Goal: Find specific page/section: Find specific page/section

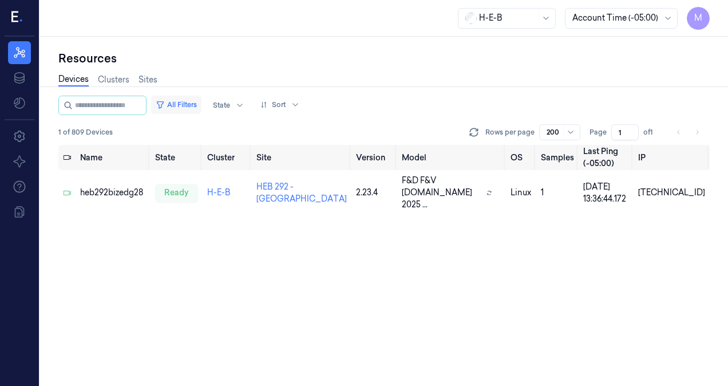
click at [187, 108] on button "All Filters" at bounding box center [176, 105] width 50 height 18
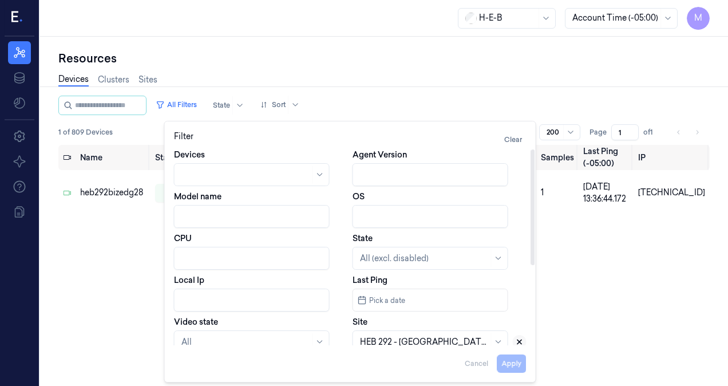
click at [518, 341] on icon at bounding box center [519, 342] width 8 height 8
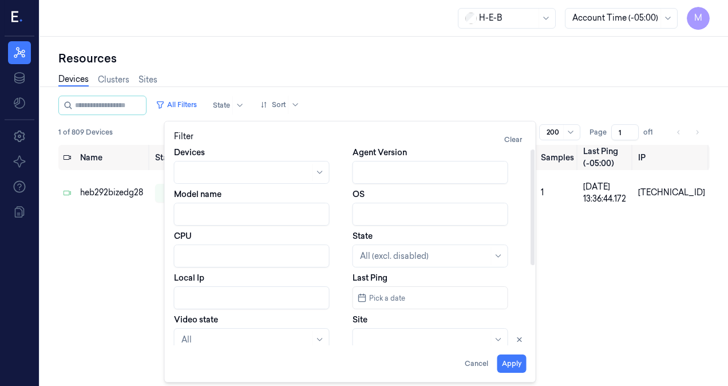
click at [411, 342] on div at bounding box center [424, 340] width 129 height 12
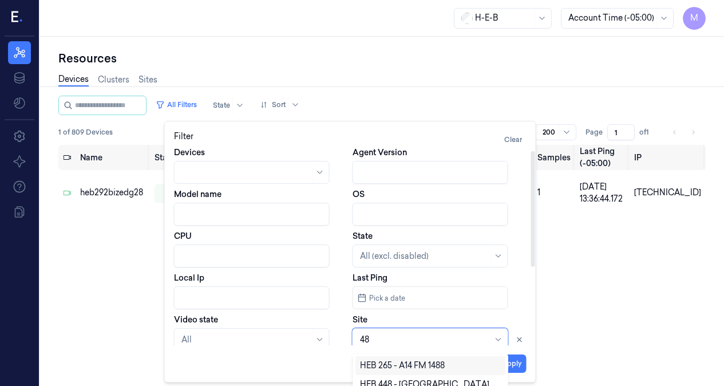
type input "489"
click at [408, 366] on div "HEB 489 - [GEOGRAPHIC_DATA] 02" at bounding box center [430, 365] width 141 height 12
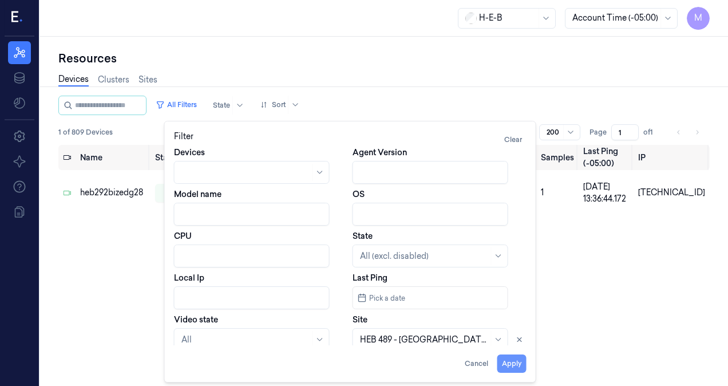
click at [522, 364] on button "Apply" at bounding box center [511, 363] width 29 height 18
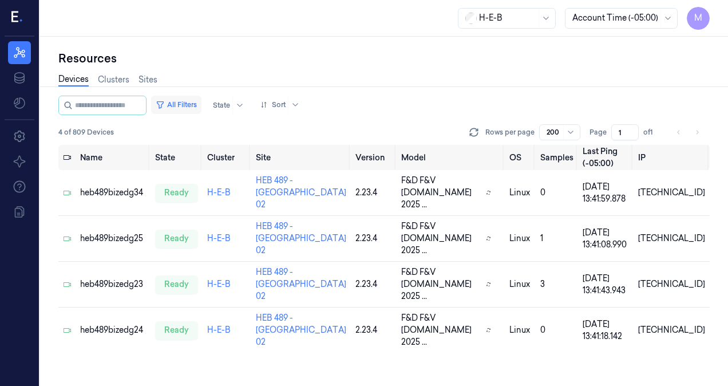
click at [200, 106] on button "All Filters" at bounding box center [176, 105] width 50 height 18
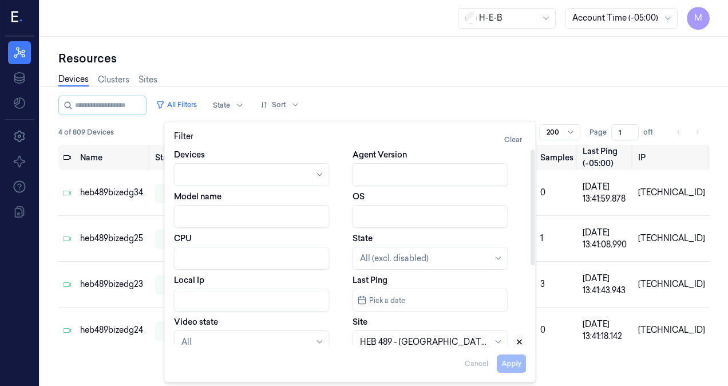
click at [521, 341] on icon at bounding box center [519, 342] width 8 height 8
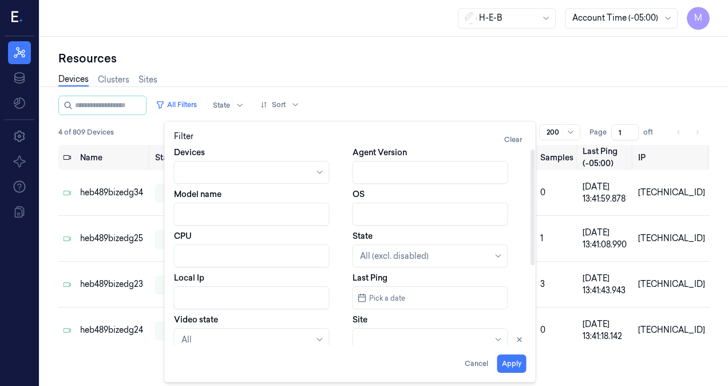
click at [441, 340] on div at bounding box center [424, 340] width 129 height 12
type input "626"
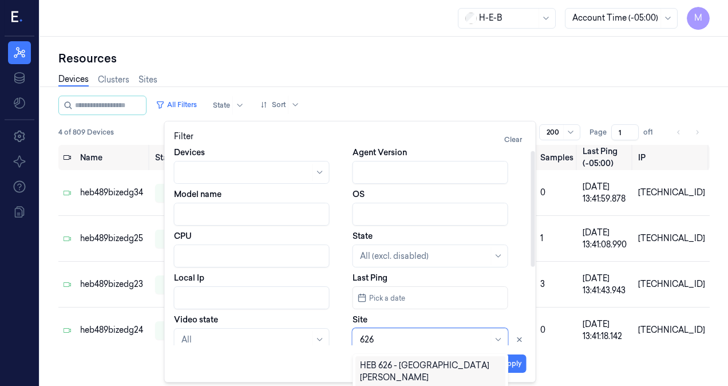
click at [429, 366] on div "HEB 626 - [GEOGRAPHIC_DATA][PERSON_NAME]" at bounding box center [430, 371] width 141 height 24
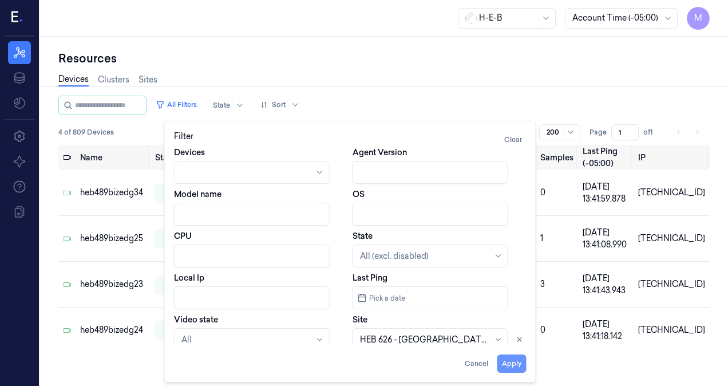
click at [510, 366] on button "Apply" at bounding box center [511, 363] width 29 height 18
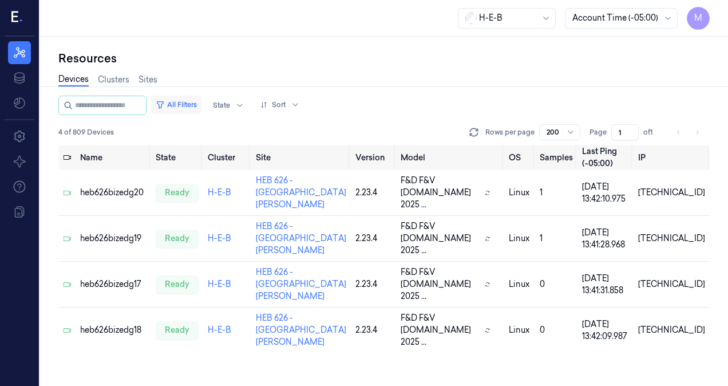
click at [189, 102] on button "All Filters" at bounding box center [176, 105] width 50 height 18
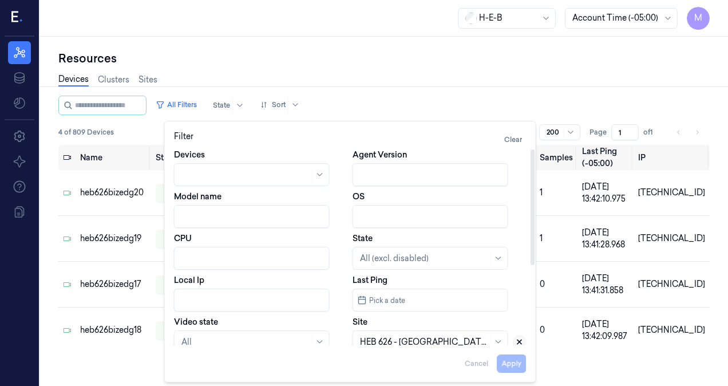
click at [518, 338] on icon at bounding box center [519, 342] width 8 height 8
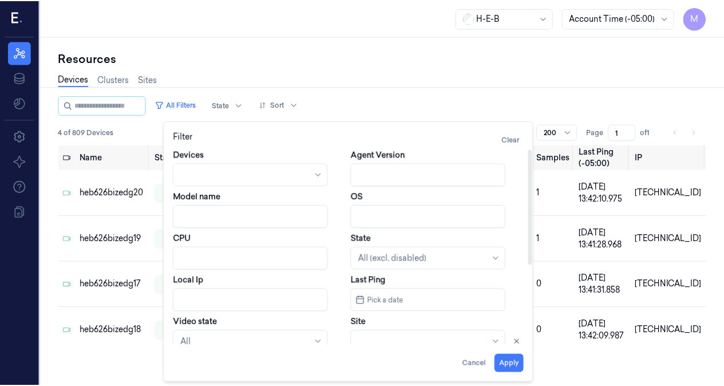
scroll to position [2, 0]
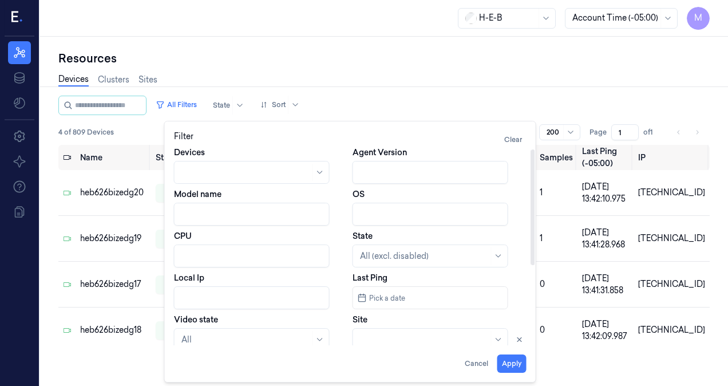
click at [406, 337] on div at bounding box center [424, 340] width 129 height 12
type input "95"
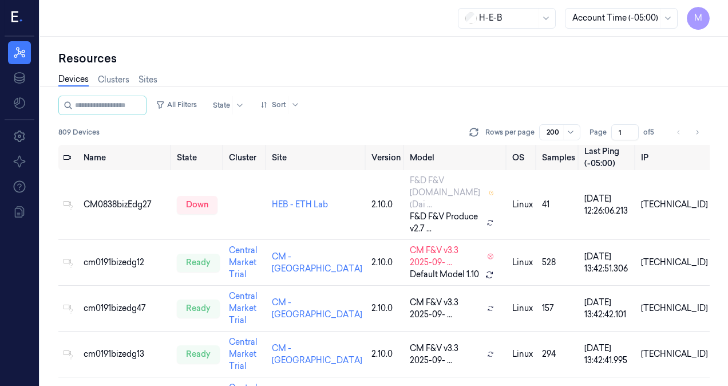
drag, startPoint x: 725, startPoint y: 312, endPoint x: 729, endPoint y: 390, distance: 77.4
click at [727, 385] on html "M Resources Data Settings About Support Documentation H-E-B Account Time (-05:0…" at bounding box center [364, 193] width 728 height 386
click at [189, 105] on button "All Filters" at bounding box center [176, 105] width 50 height 18
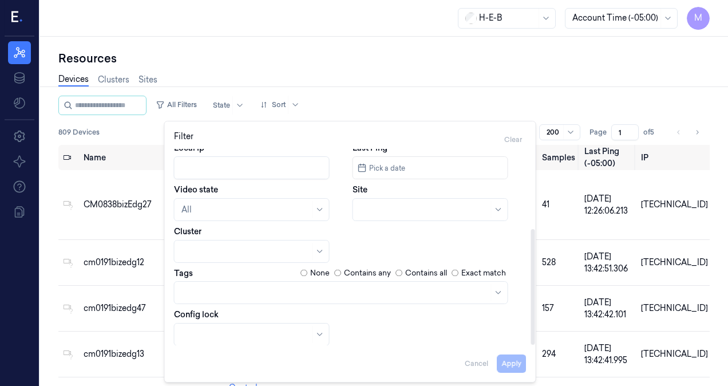
scroll to position [135, 0]
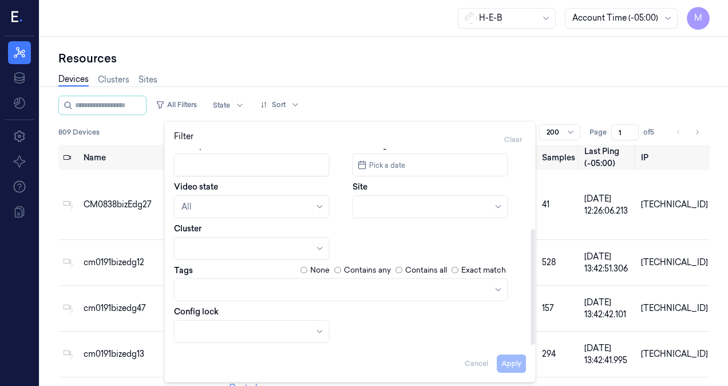
drag, startPoint x: 534, startPoint y: 261, endPoint x: 529, endPoint y: 324, distance: 63.8
click at [530, 324] on div at bounding box center [533, 247] width 6 height 196
click at [391, 211] on div at bounding box center [424, 207] width 129 height 12
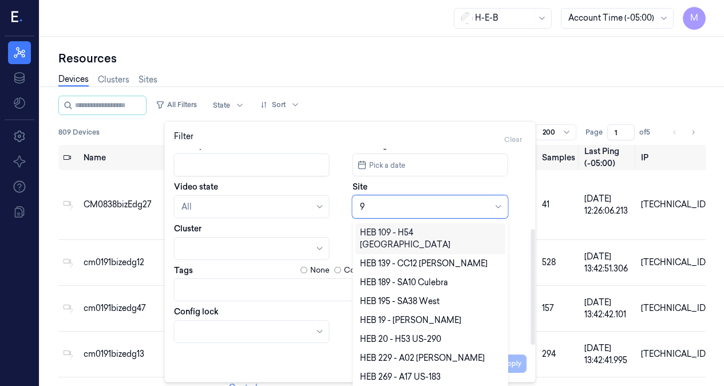
type input "95"
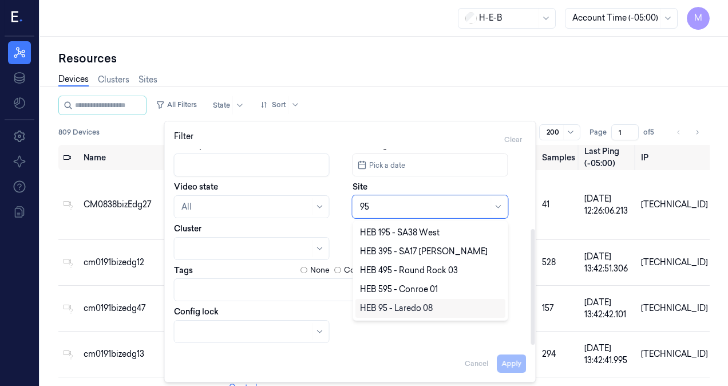
click at [390, 310] on div "HEB 95 - Laredo 08" at bounding box center [396, 308] width 73 height 12
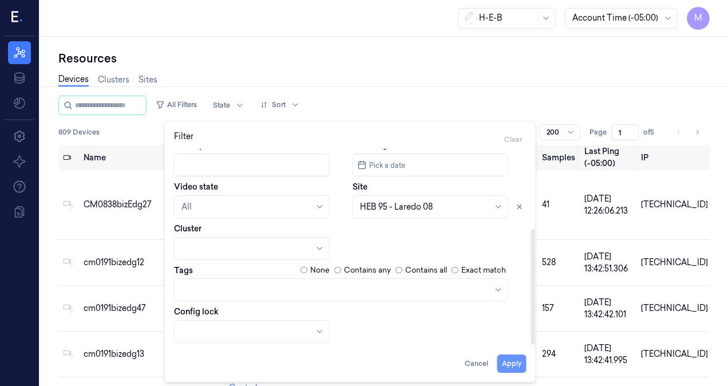
click at [512, 367] on button "Apply" at bounding box center [511, 363] width 29 height 18
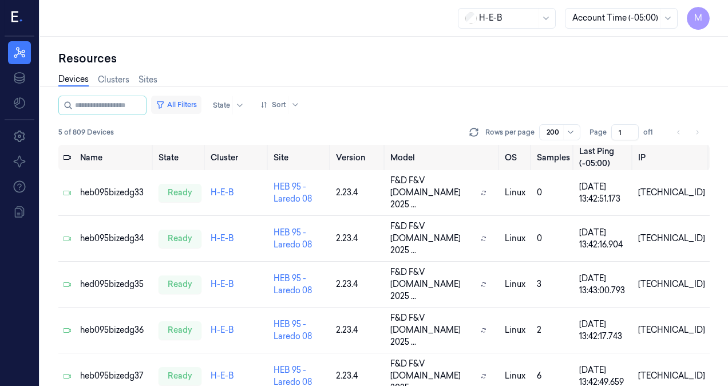
click at [193, 101] on button "All Filters" at bounding box center [176, 105] width 50 height 18
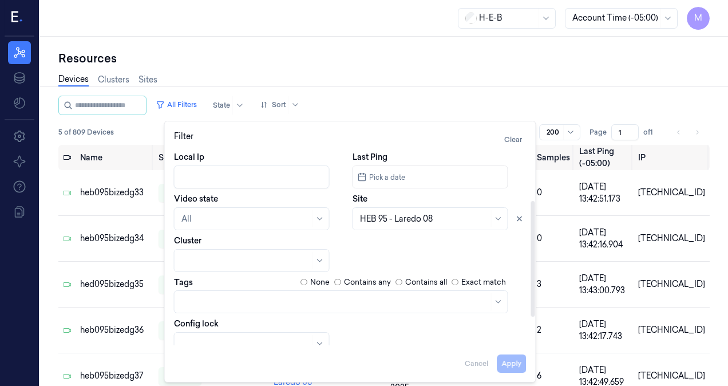
scroll to position [124, 0]
drag, startPoint x: 532, startPoint y: 259, endPoint x: 540, endPoint y: 332, distance: 73.7
click at [535, 332] on div at bounding box center [533, 281] width 4 height 116
click at [519, 219] on icon at bounding box center [519, 217] width 8 height 8
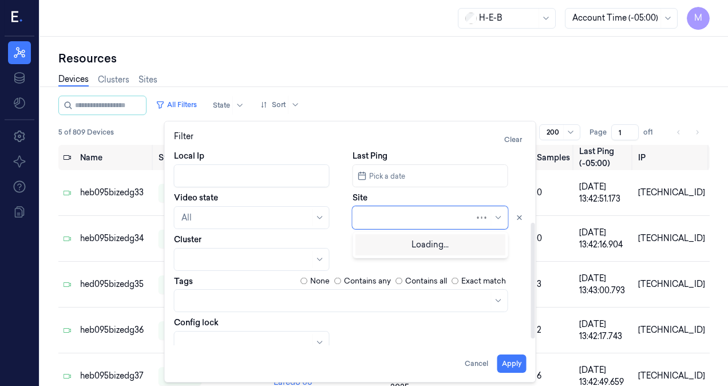
click at [420, 217] on div at bounding box center [417, 218] width 115 height 12
type input "186"
click at [401, 241] on div "HEB 186 - Laredo 05" at bounding box center [398, 243] width 76 height 12
click at [520, 363] on button "Apply" at bounding box center [511, 363] width 29 height 18
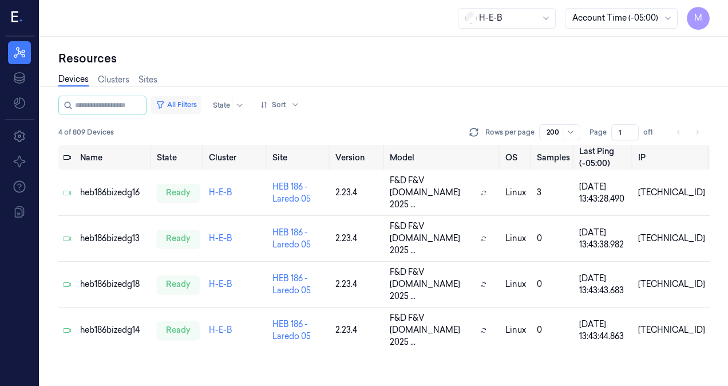
click at [193, 102] on button "All Filters" at bounding box center [176, 105] width 50 height 18
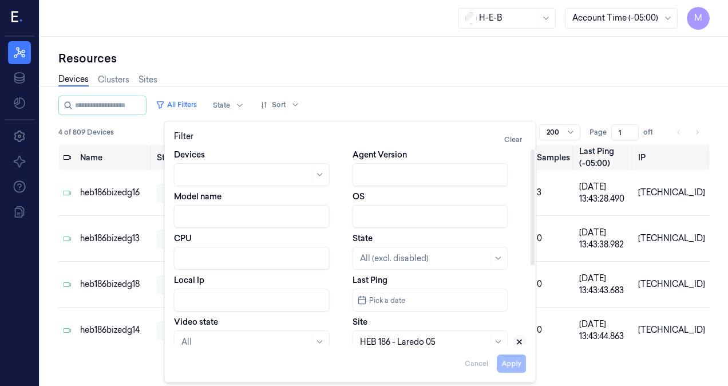
click at [522, 340] on icon at bounding box center [519, 342] width 8 height 8
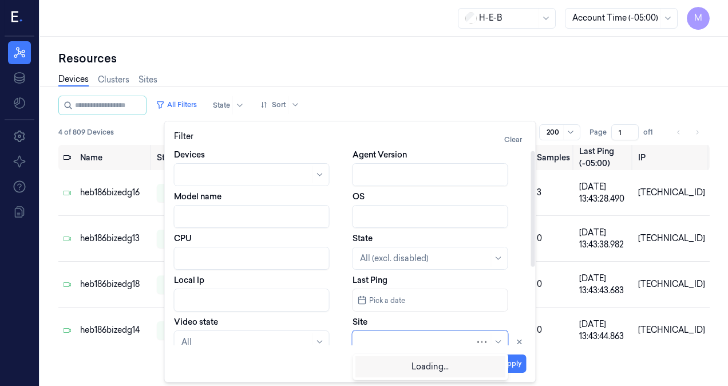
scroll to position [2, 0]
click at [422, 335] on div at bounding box center [417, 339] width 115 height 16
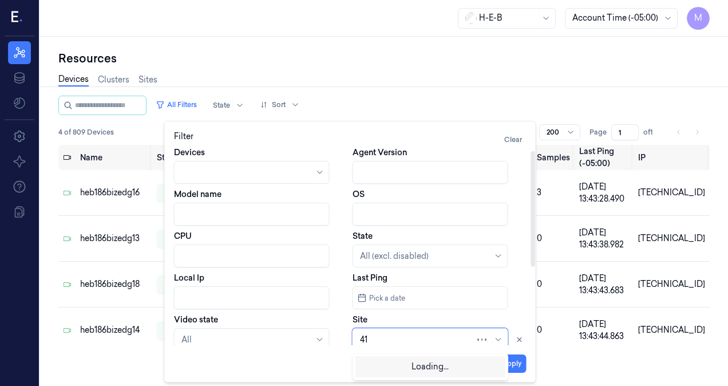
type input "418"
click at [375, 364] on div "HEB 418 - Del Rio 02" at bounding box center [398, 365] width 77 height 12
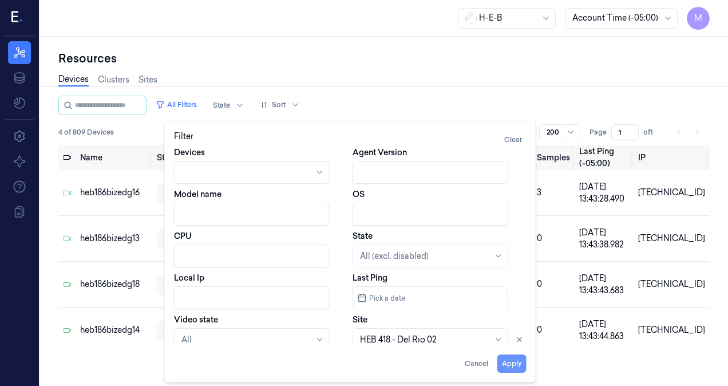
click at [522, 362] on button "Apply" at bounding box center [511, 363] width 29 height 18
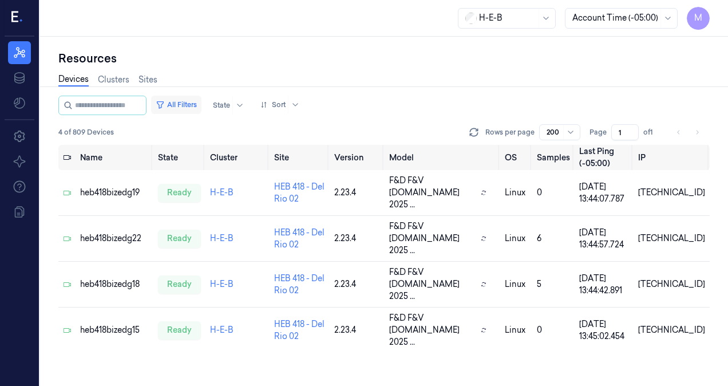
click at [194, 105] on button "All Filters" at bounding box center [176, 105] width 50 height 18
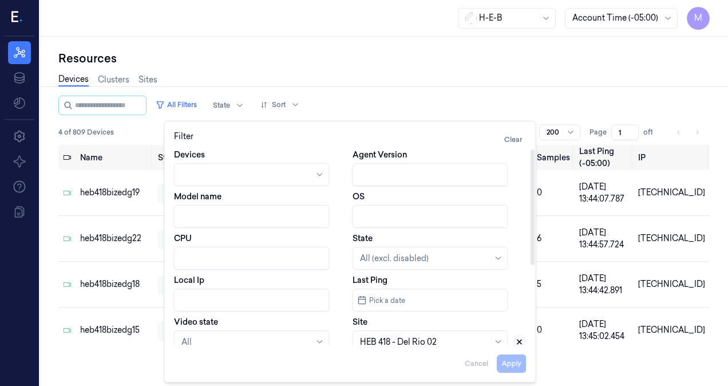
click at [522, 340] on icon at bounding box center [519, 342] width 8 height 8
click at [392, 341] on div at bounding box center [424, 342] width 129 height 12
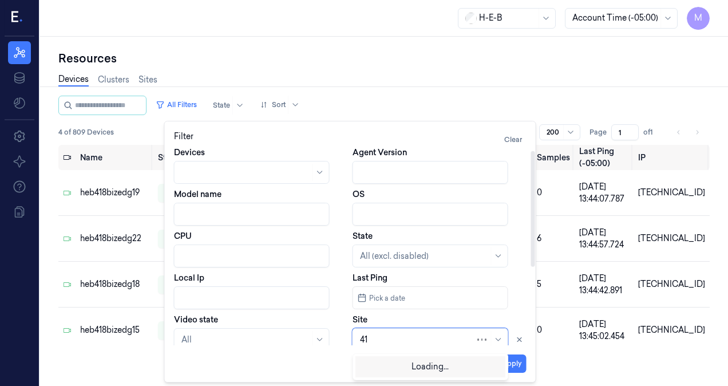
type input "419"
click at [380, 364] on div "HEB 419 - Eagle Pass 02" at bounding box center [404, 365] width 89 height 12
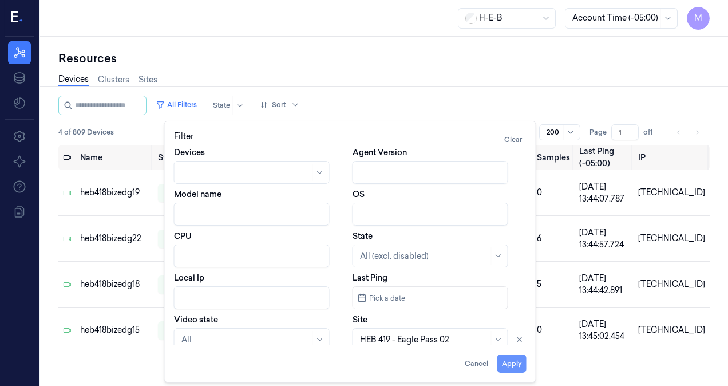
click at [513, 365] on button "Apply" at bounding box center [511, 363] width 29 height 18
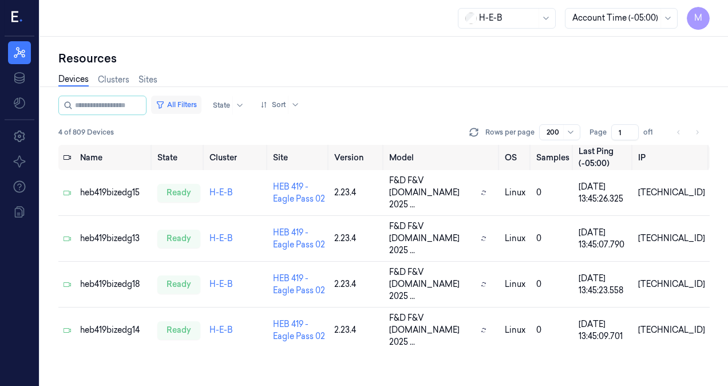
click at [192, 107] on button "All Filters" at bounding box center [176, 105] width 50 height 18
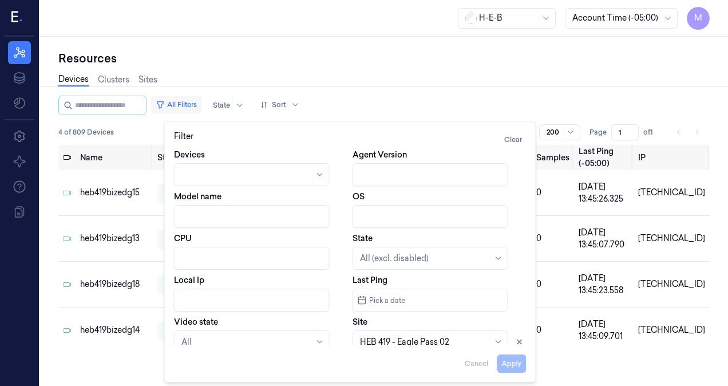
click at [192, 107] on button "All Filters" at bounding box center [176, 105] width 50 height 18
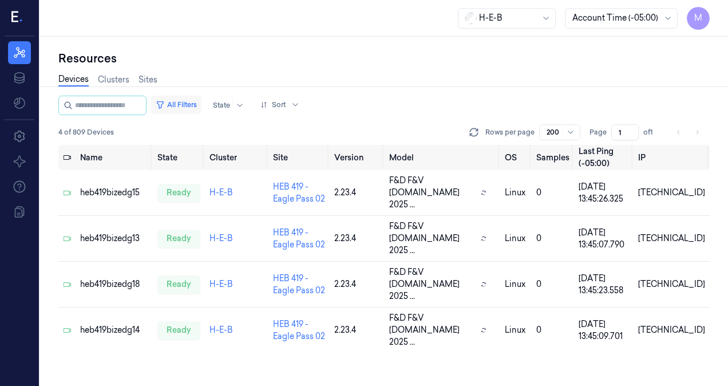
click at [192, 107] on button "All Filters" at bounding box center [176, 105] width 50 height 18
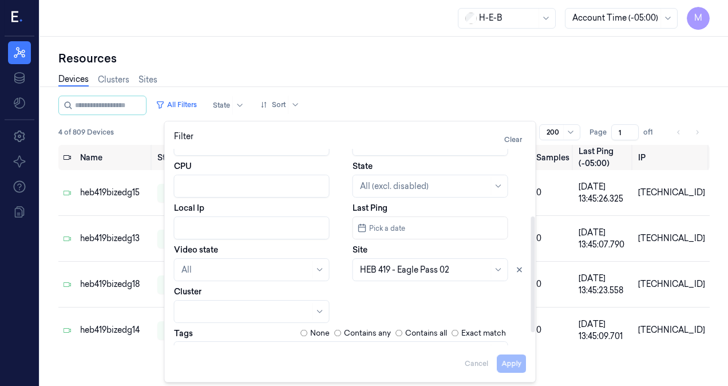
scroll to position [133, 0]
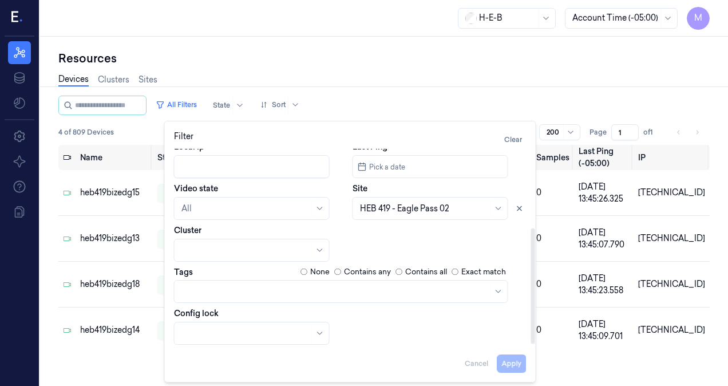
drag, startPoint x: 532, startPoint y: 264, endPoint x: 526, endPoint y: 343, distance: 79.2
click at [531, 343] on div at bounding box center [533, 286] width 4 height 116
click at [519, 212] on icon at bounding box center [519, 208] width 8 height 8
click at [455, 208] on div at bounding box center [424, 209] width 129 height 12
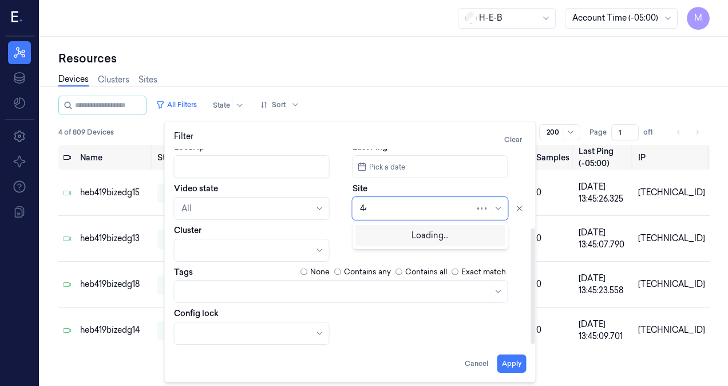
type input "441"
click at [433, 238] on div "HEB 441 - Uvalde" at bounding box center [430, 234] width 141 height 12
click at [502, 355] on button "Apply" at bounding box center [511, 363] width 29 height 18
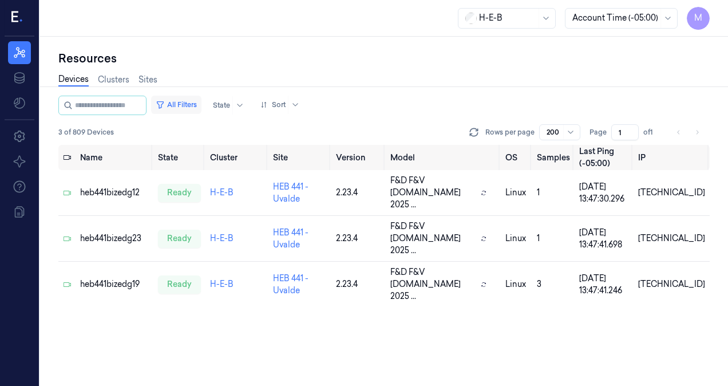
click at [201, 104] on button "All Filters" at bounding box center [176, 105] width 50 height 18
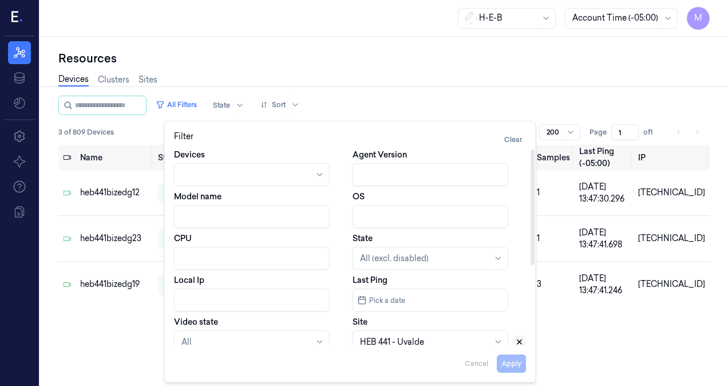
click at [521, 344] on icon at bounding box center [519, 342] width 8 height 8
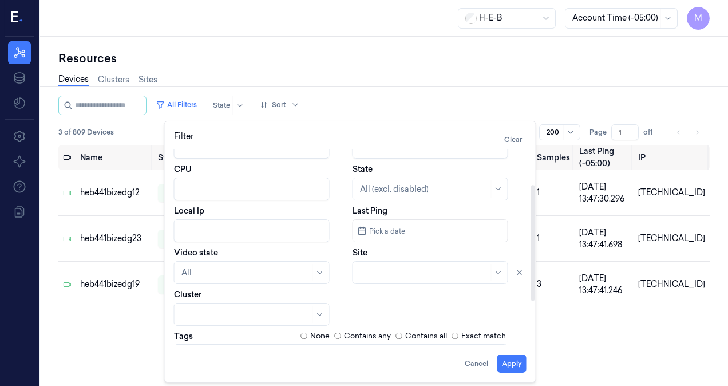
scroll to position [73, 0]
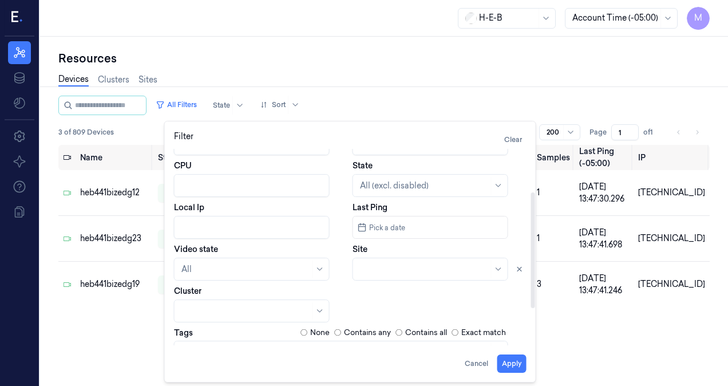
drag, startPoint x: 533, startPoint y: 259, endPoint x: 534, endPoint y: 302, distance: 42.9
click at [534, 302] on div at bounding box center [533, 250] width 4 height 116
click at [449, 272] on div at bounding box center [417, 269] width 115 height 12
type input "449"
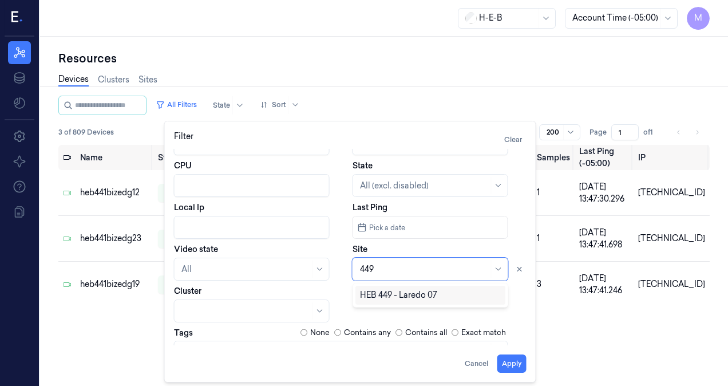
click at [426, 296] on div "HEB 449 - Laredo 07" at bounding box center [398, 295] width 77 height 12
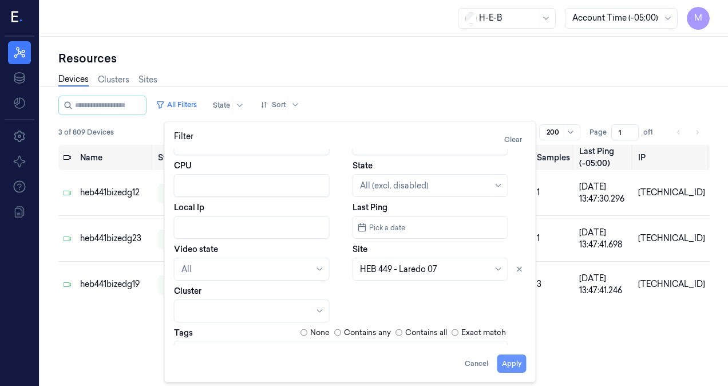
click at [501, 363] on button "Apply" at bounding box center [511, 363] width 29 height 18
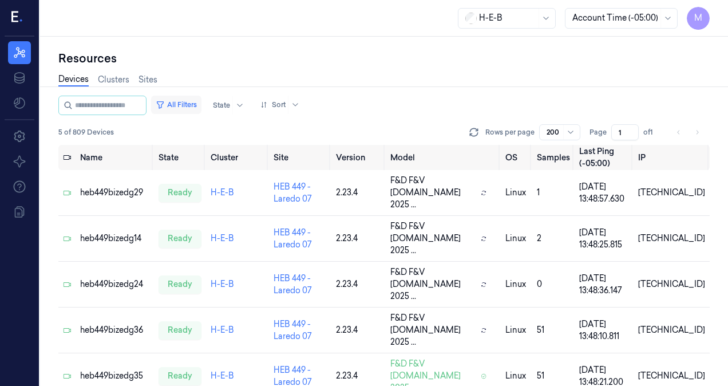
click at [184, 105] on button "All Filters" at bounding box center [176, 105] width 50 height 18
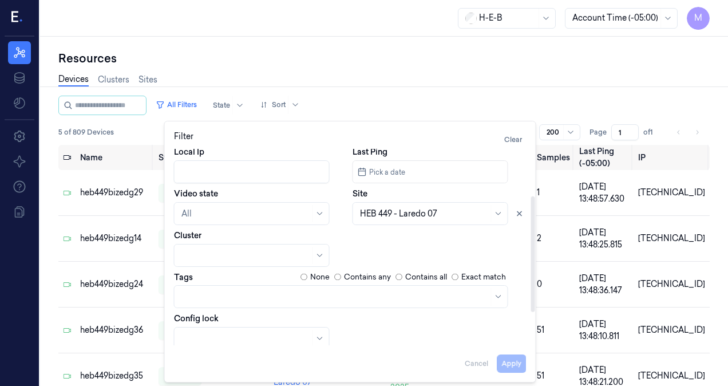
scroll to position [135, 0]
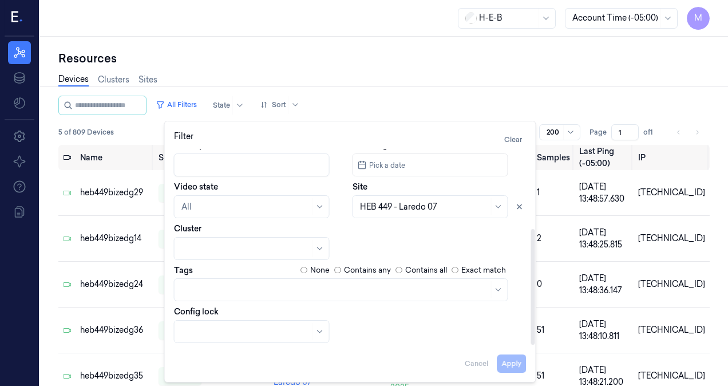
drag, startPoint x: 532, startPoint y: 253, endPoint x: 531, endPoint y: 351, distance: 97.8
click at [531, 344] on div at bounding box center [533, 287] width 4 height 116
click at [523, 205] on button at bounding box center [520, 207] width 14 height 14
click at [446, 210] on div at bounding box center [424, 207] width 129 height 12
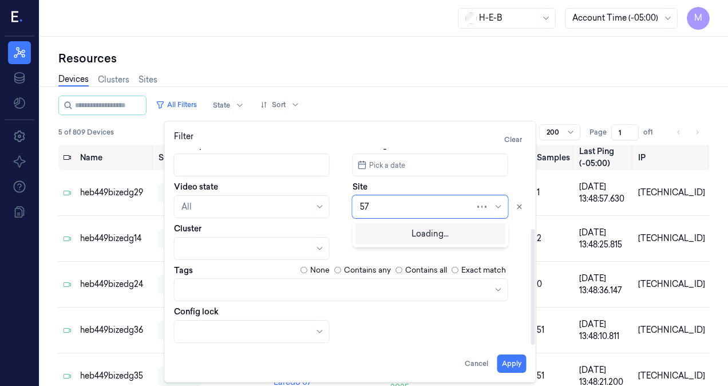
type input "570"
click at [428, 231] on div "HEB 570 - Laredo 04" at bounding box center [399, 233] width 78 height 12
click at [517, 372] on button "Apply" at bounding box center [511, 363] width 29 height 18
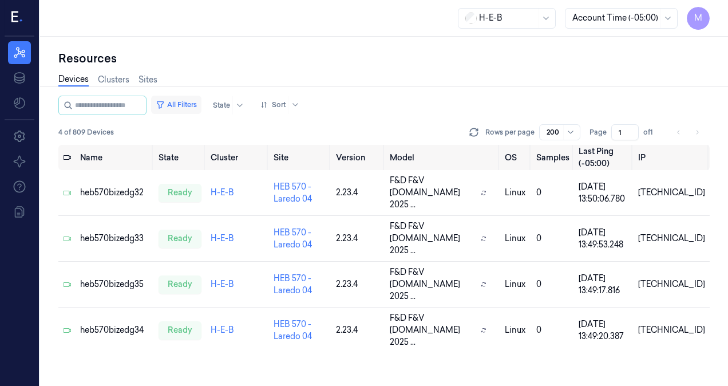
click at [197, 102] on button "All Filters" at bounding box center [176, 105] width 50 height 18
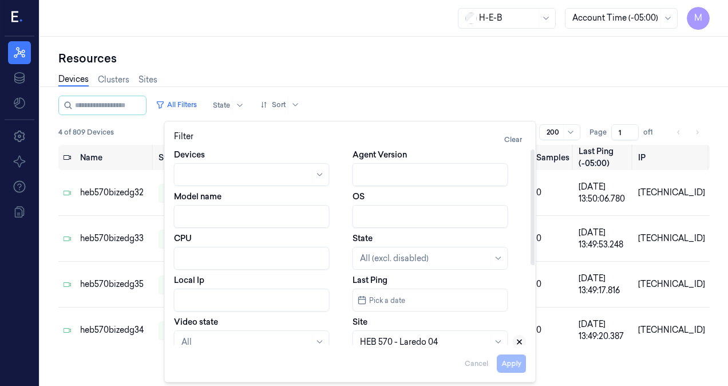
click at [520, 341] on icon at bounding box center [519, 342] width 8 height 8
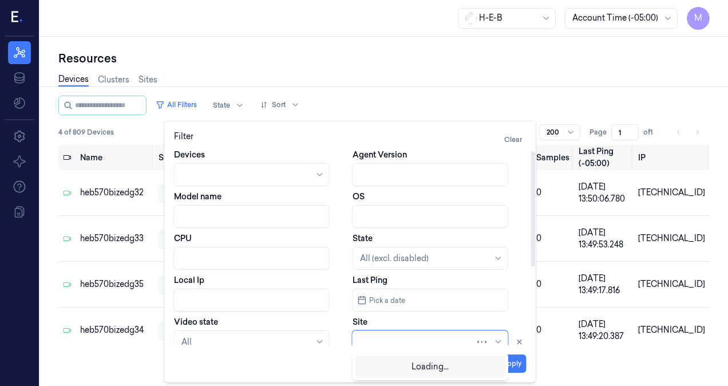
scroll to position [2, 0]
click at [415, 343] on div at bounding box center [417, 340] width 115 height 12
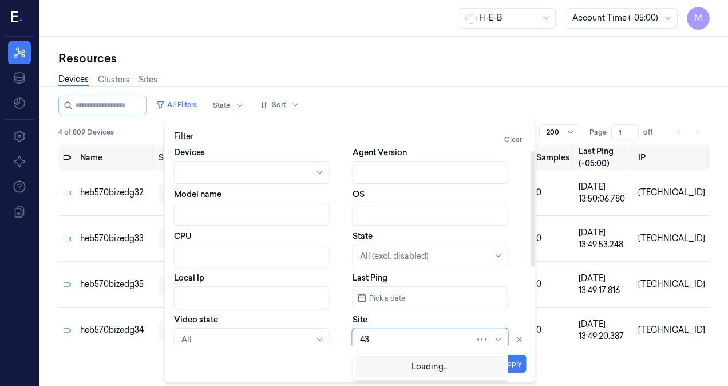
type input "431"
click at [414, 366] on div "HEB 431 - [GEOGRAPHIC_DATA] 02" at bounding box center [429, 365] width 139 height 12
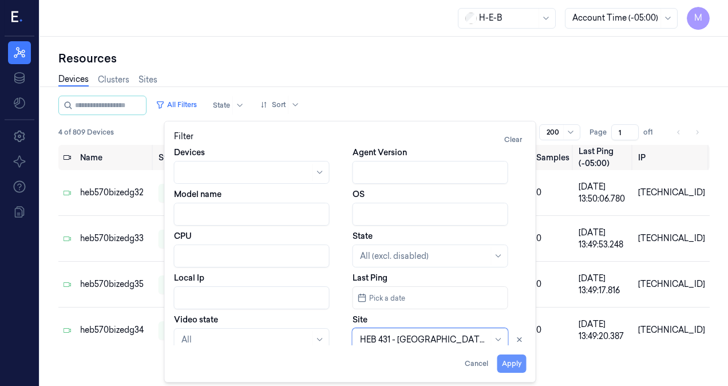
click at [510, 364] on button "Apply" at bounding box center [511, 363] width 29 height 18
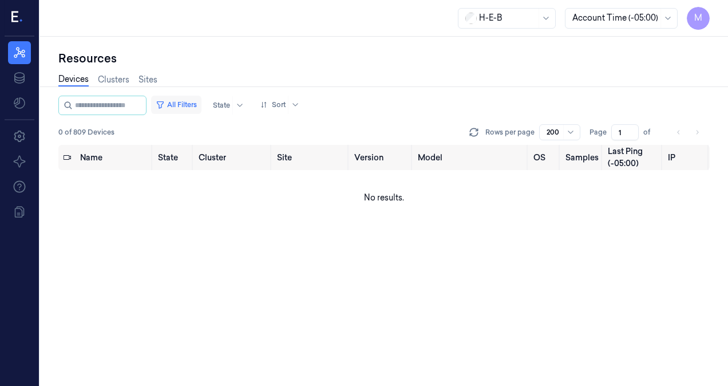
click at [194, 106] on button "All Filters" at bounding box center [176, 105] width 50 height 18
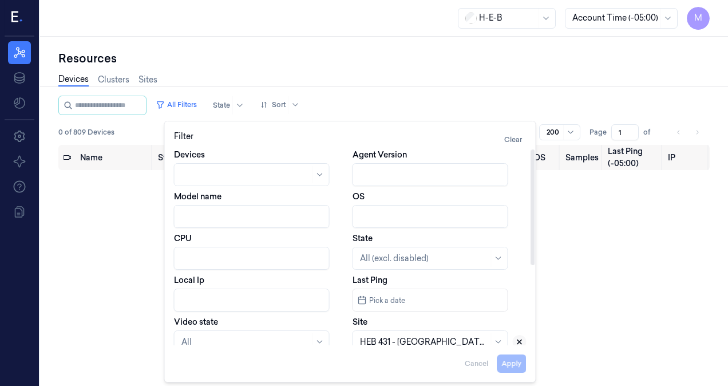
click at [518, 342] on icon at bounding box center [519, 342] width 8 height 8
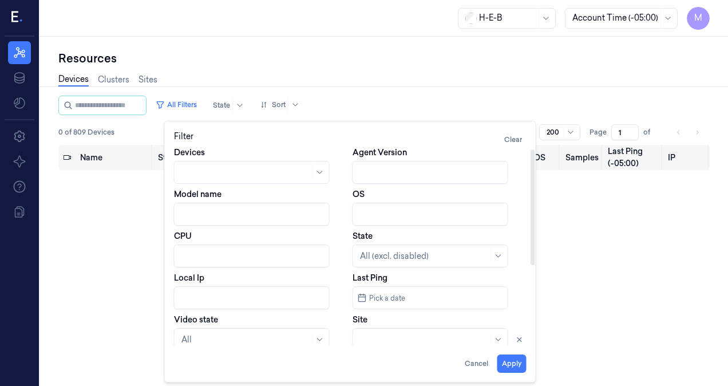
click at [386, 343] on div at bounding box center [424, 340] width 129 height 12
type input "485"
click at [407, 366] on div "HEB 485 - Weslaco 02" at bounding box center [402, 365] width 85 height 12
click at [515, 361] on button "Apply" at bounding box center [511, 363] width 29 height 18
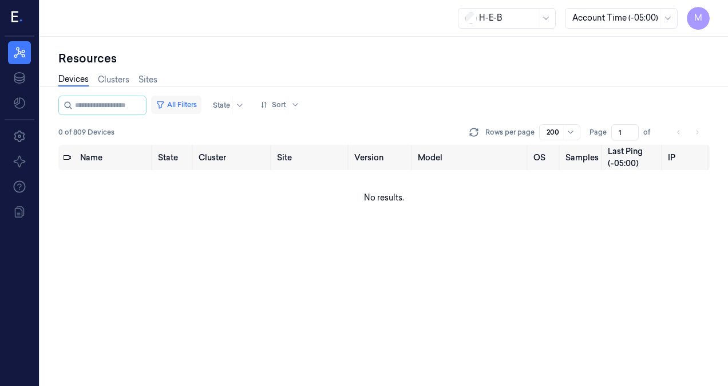
click at [190, 102] on button "All Filters" at bounding box center [176, 105] width 50 height 18
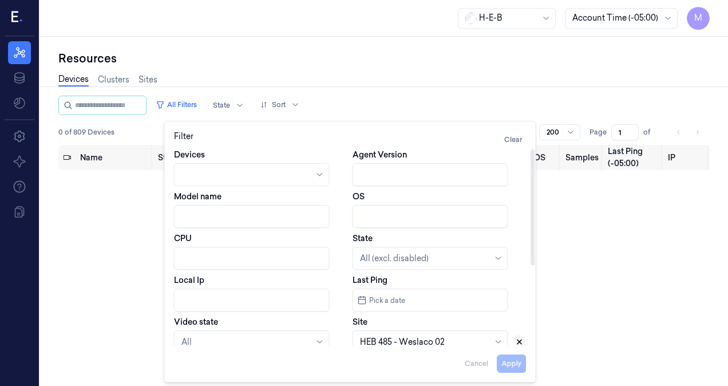
click at [522, 343] on icon at bounding box center [519, 342] width 8 height 8
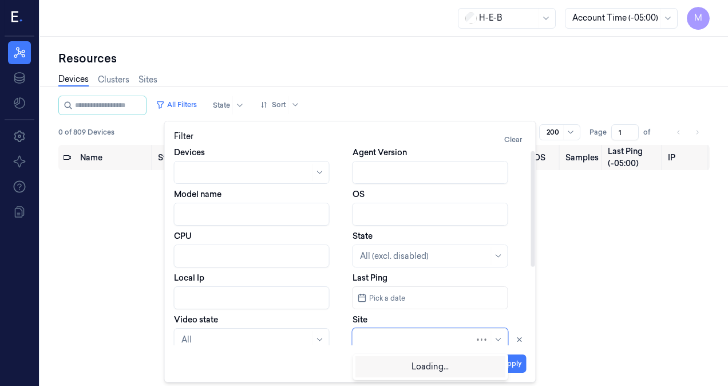
click at [449, 341] on div at bounding box center [417, 340] width 115 height 12
type input "292"
click at [419, 367] on div "HEB 292 - [GEOGRAPHIC_DATA]" at bounding box center [424, 365] width 129 height 12
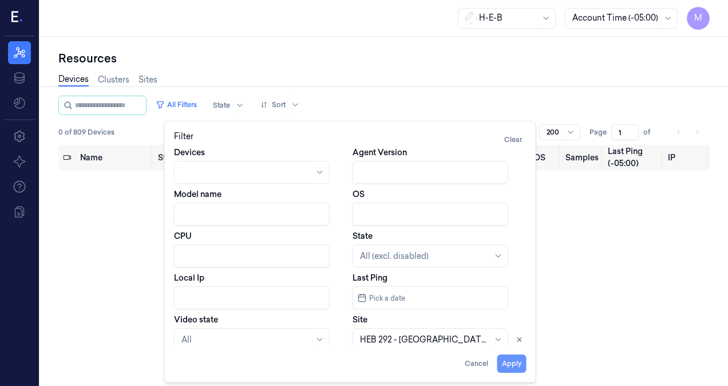
click at [511, 360] on button "Apply" at bounding box center [511, 363] width 29 height 18
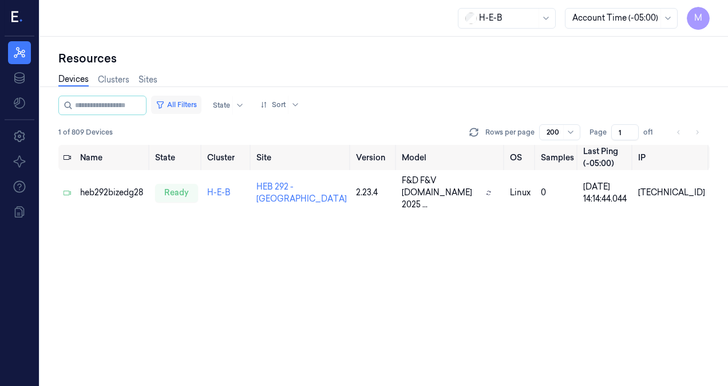
click at [184, 101] on button "All Filters" at bounding box center [176, 105] width 50 height 18
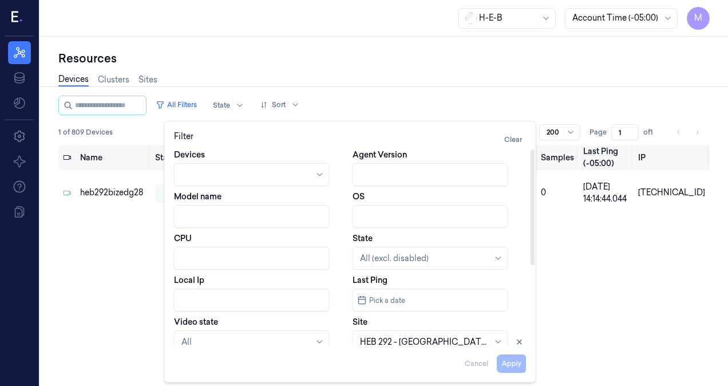
drag, startPoint x: 519, startPoint y: 343, endPoint x: 514, endPoint y: 346, distance: 6.4
click at [519, 344] on icon at bounding box center [519, 342] width 8 height 8
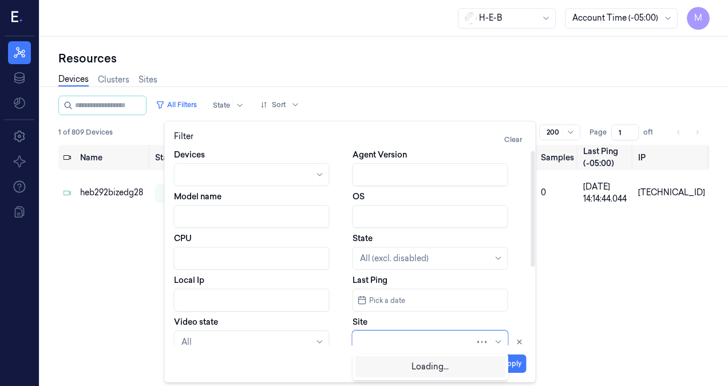
scroll to position [2, 0]
click at [435, 340] on div at bounding box center [417, 340] width 115 height 12
type input "705"
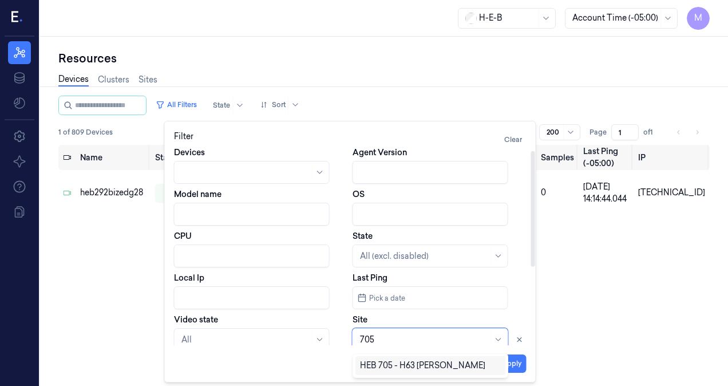
click at [449, 370] on div "HEB 705 - H63 [PERSON_NAME]" at bounding box center [422, 365] width 125 height 12
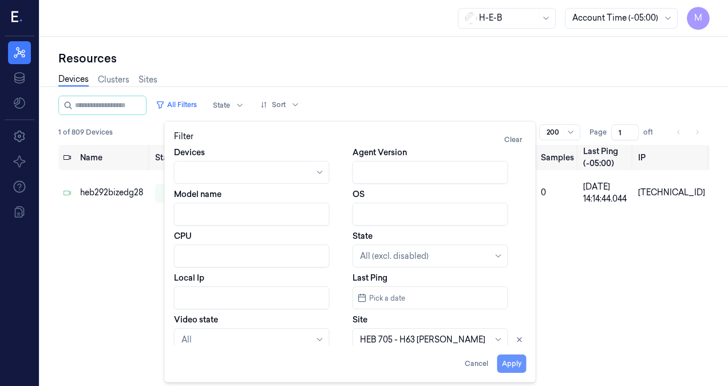
click at [512, 363] on button "Apply" at bounding box center [511, 363] width 29 height 18
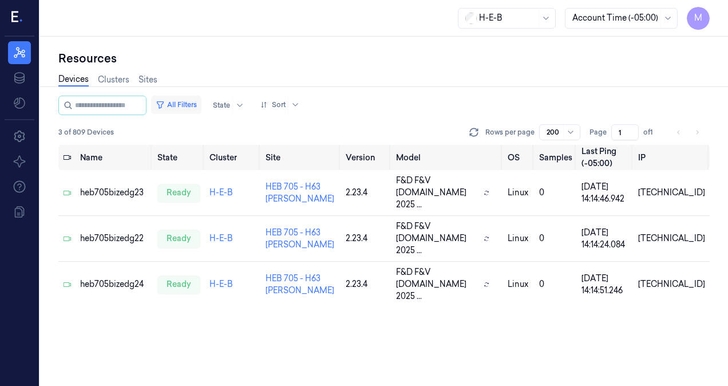
click at [195, 104] on button "All Filters" at bounding box center [176, 105] width 50 height 18
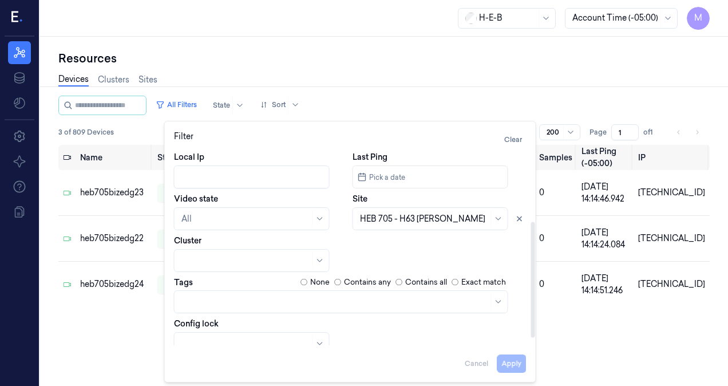
drag, startPoint x: 531, startPoint y: 245, endPoint x: 522, endPoint y: 301, distance: 56.2
click at [531, 316] on div at bounding box center [533, 280] width 4 height 116
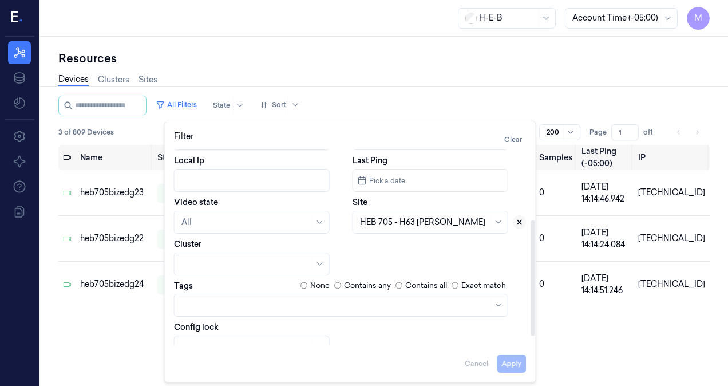
click at [519, 225] on icon at bounding box center [519, 222] width 8 height 8
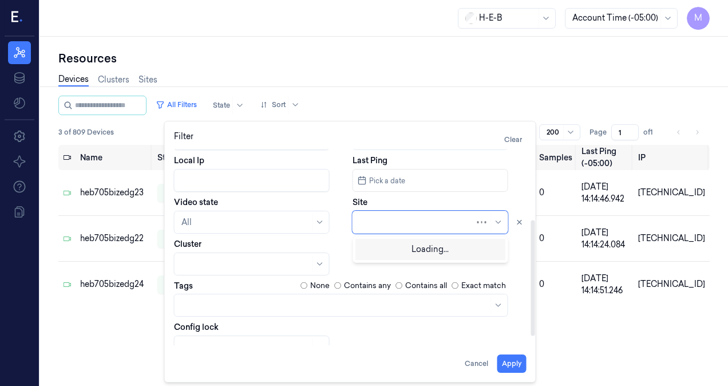
click at [424, 223] on div at bounding box center [417, 222] width 115 height 12
type input "14"
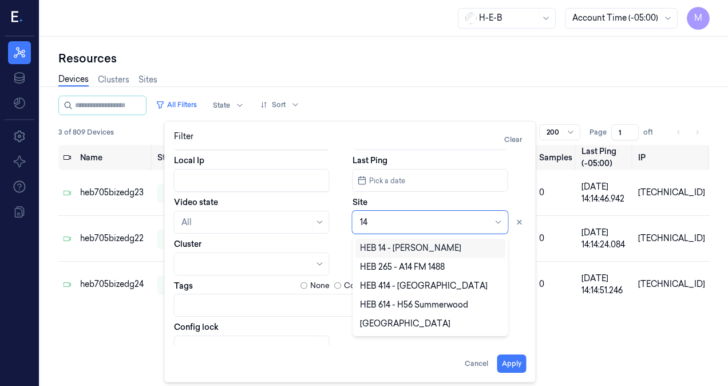
click at [425, 251] on div "HEB 14 - [PERSON_NAME]" at bounding box center [430, 248] width 141 height 12
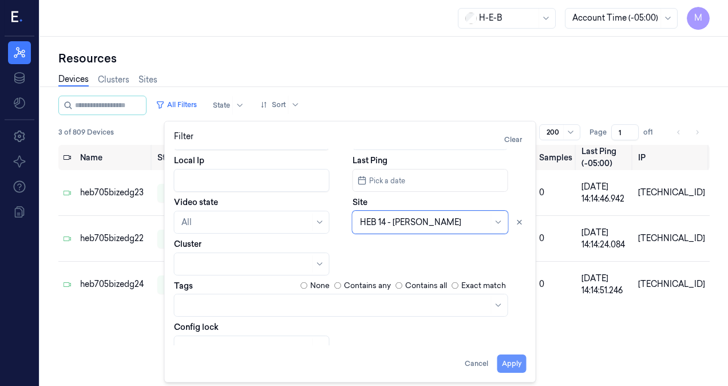
click at [509, 368] on button "Apply" at bounding box center [511, 363] width 29 height 18
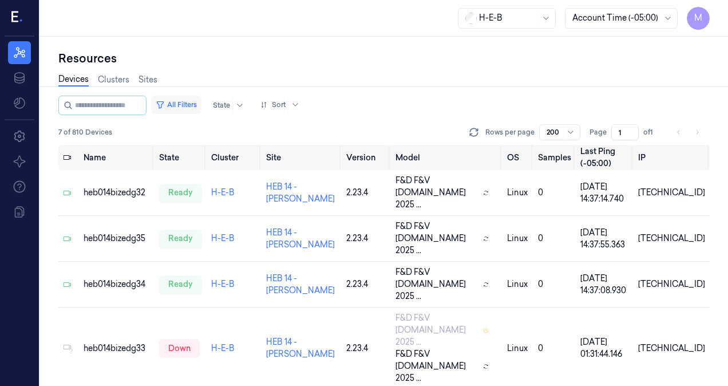
click at [185, 106] on button "All Filters" at bounding box center [176, 105] width 50 height 18
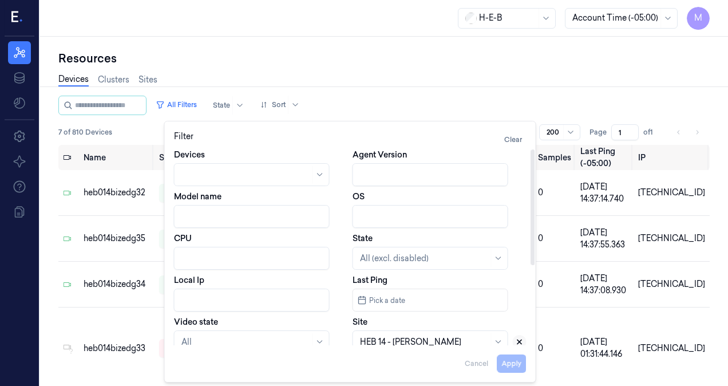
click at [518, 343] on icon at bounding box center [519, 342] width 4 height 4
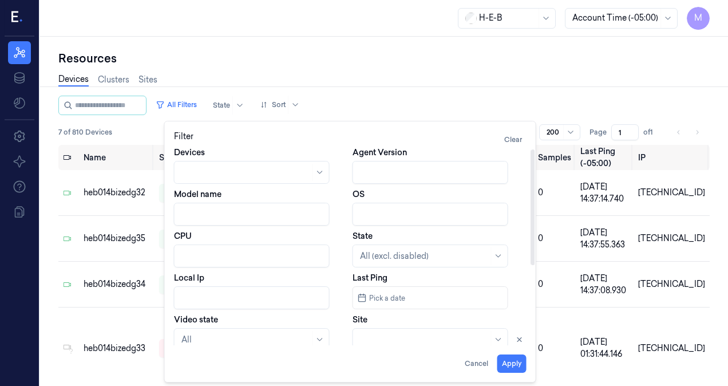
click at [435, 340] on div at bounding box center [424, 340] width 129 height 12
type input "594"
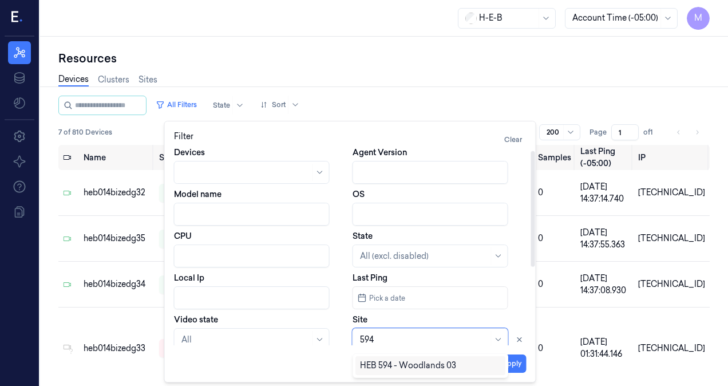
click at [416, 364] on div "HEB 594 - Woodlands 03" at bounding box center [408, 365] width 96 height 12
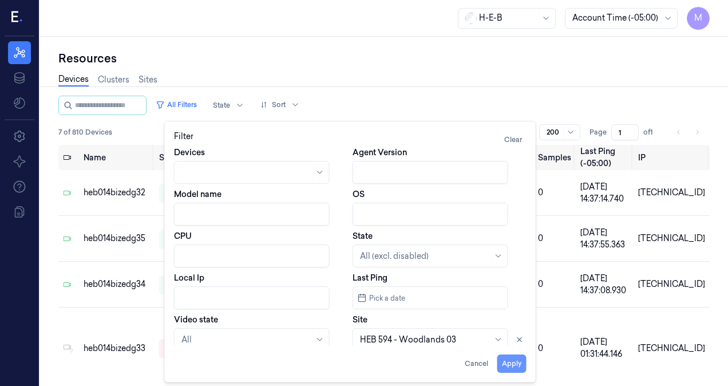
click at [507, 364] on button "Apply" at bounding box center [511, 363] width 29 height 18
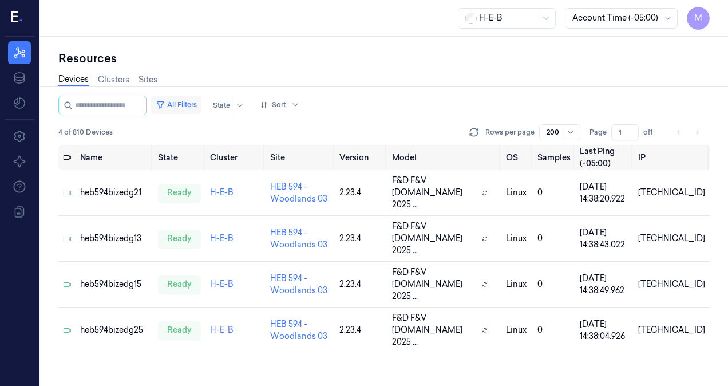
click at [201, 106] on button "All Filters" at bounding box center [176, 105] width 50 height 18
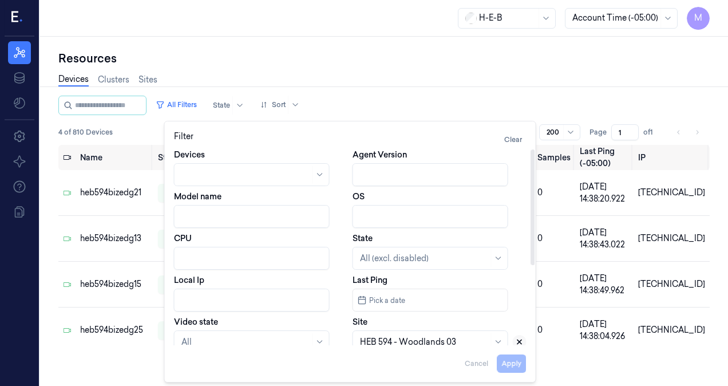
click at [519, 341] on icon at bounding box center [519, 342] width 4 height 4
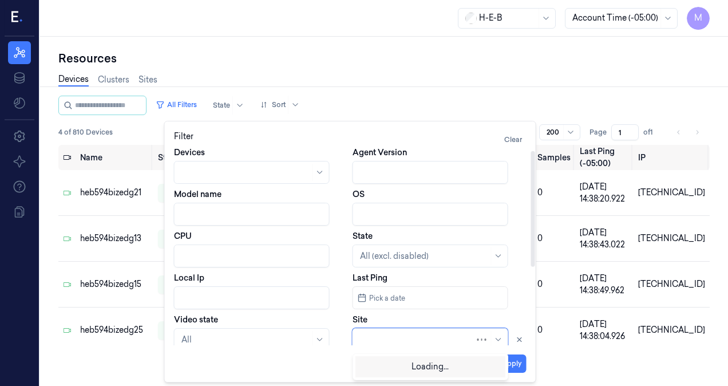
click at [410, 340] on div at bounding box center [417, 340] width 115 height 12
type input "596"
click at [407, 368] on div "HEB [STREET_ADDRESS]" at bounding box center [409, 365] width 99 height 12
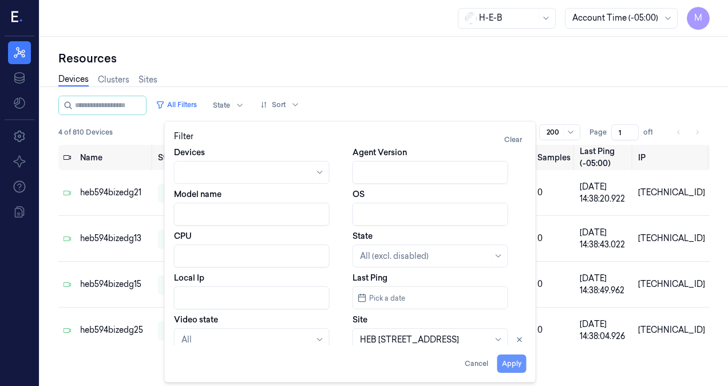
click at [519, 366] on button "Apply" at bounding box center [511, 363] width 29 height 18
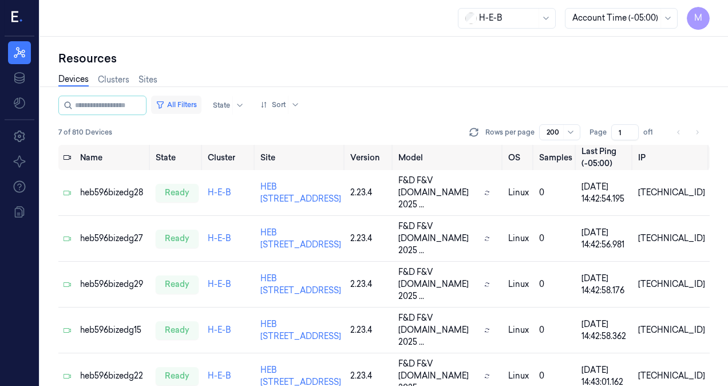
click at [191, 104] on button "All Filters" at bounding box center [176, 105] width 50 height 18
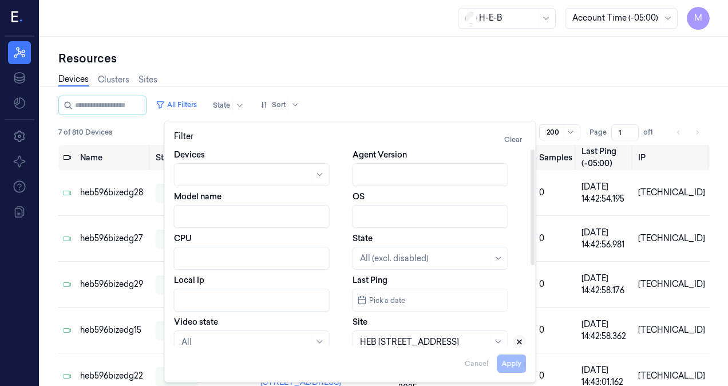
click at [517, 340] on icon at bounding box center [519, 342] width 4 height 4
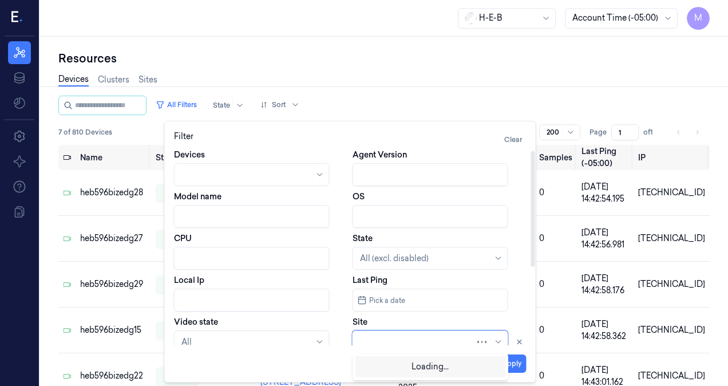
scroll to position [2, 0]
click at [453, 342] on div at bounding box center [417, 340] width 115 height 12
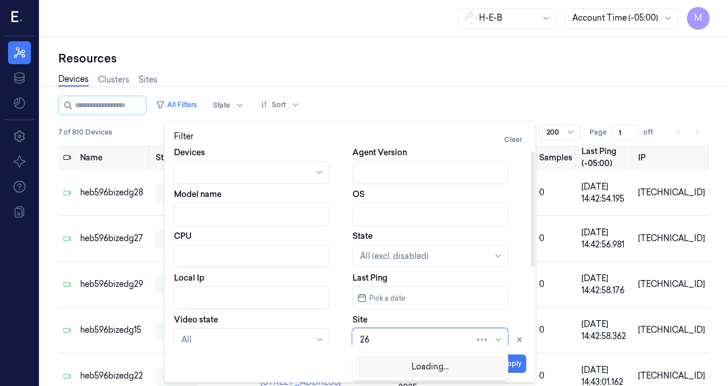
type input "265"
click at [477, 365] on div "HEB 265 - A14 FM 1488" at bounding box center [430, 365] width 141 height 12
click at [518, 366] on button "Apply" at bounding box center [511, 363] width 29 height 18
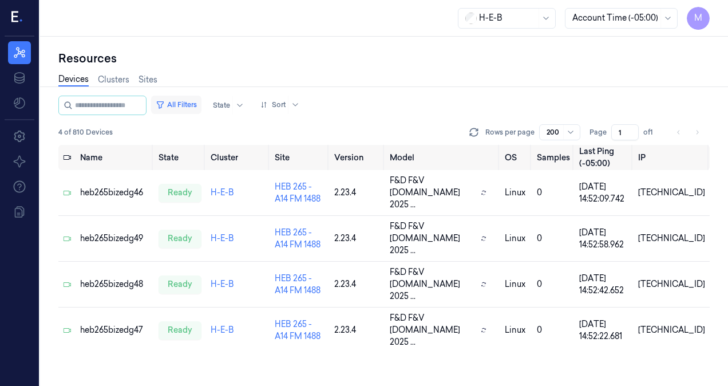
click at [201, 101] on button "All Filters" at bounding box center [176, 105] width 50 height 18
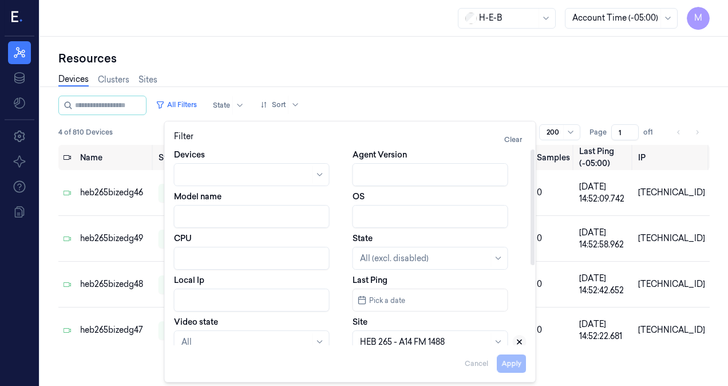
click at [517, 343] on icon at bounding box center [519, 342] width 4 height 4
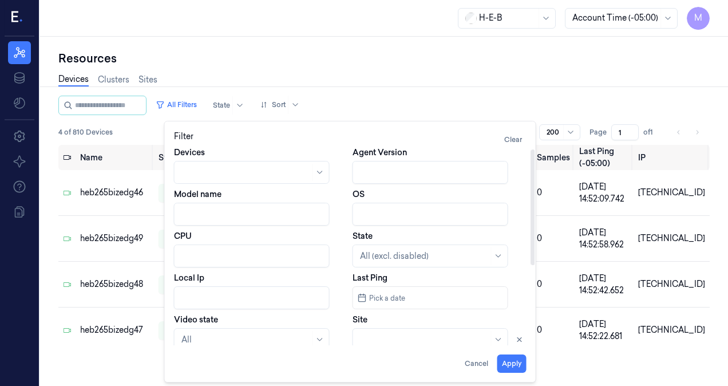
click at [416, 338] on div at bounding box center [424, 340] width 129 height 12
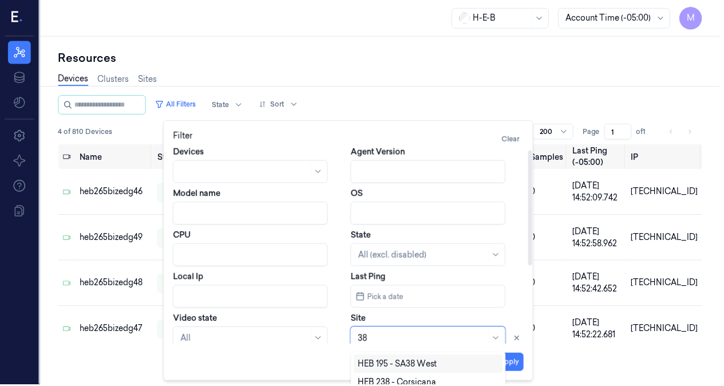
type input "385"
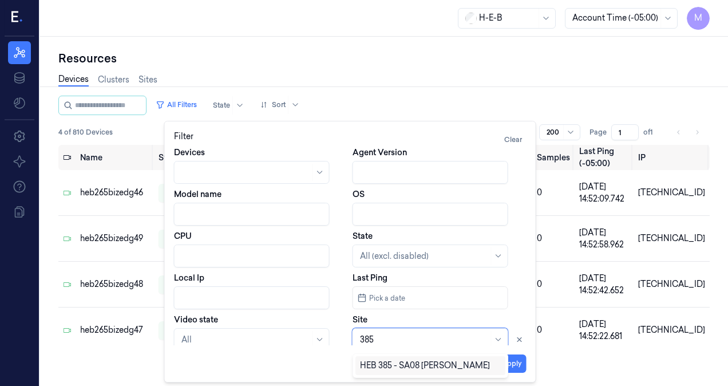
click at [445, 360] on div "HEB 385 - SA08 [PERSON_NAME]" at bounding box center [425, 365] width 130 height 12
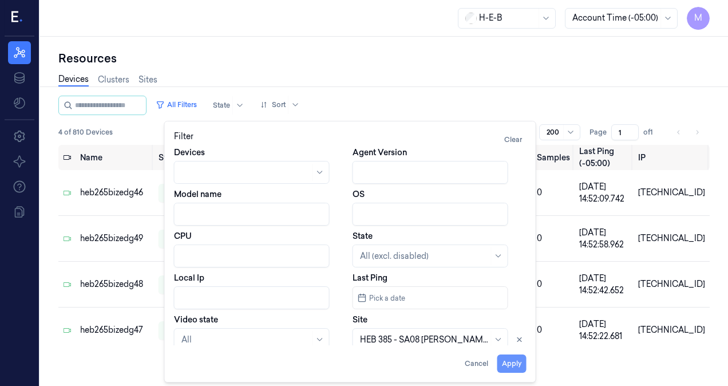
click at [516, 368] on button "Apply" at bounding box center [511, 363] width 29 height 18
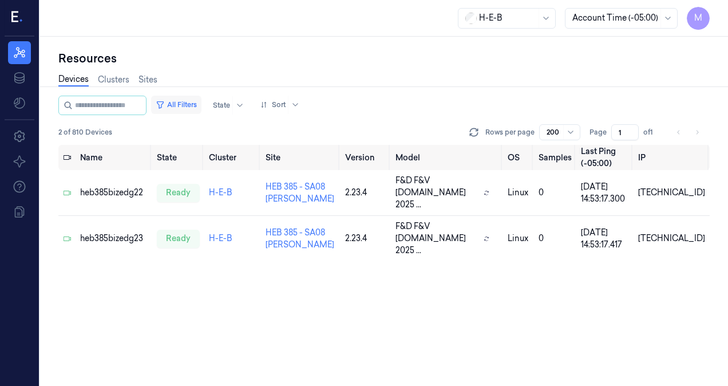
click at [188, 105] on button "All Filters" at bounding box center [176, 105] width 50 height 18
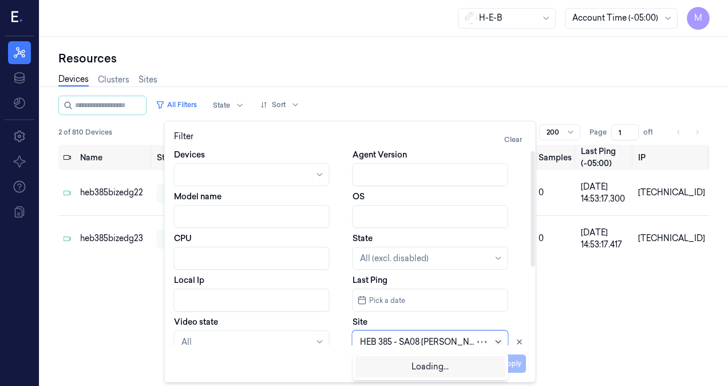
scroll to position [2, 0]
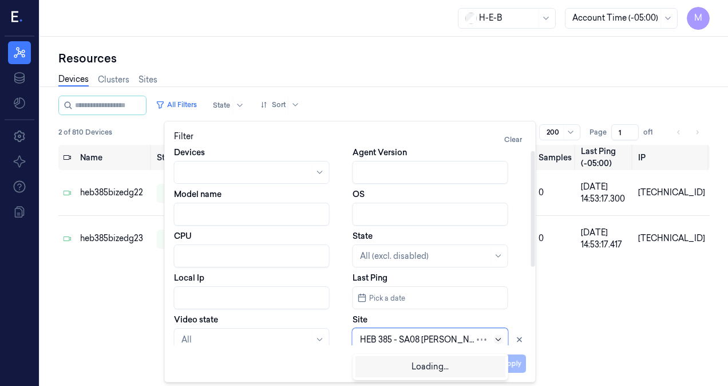
click at [498, 341] on icon at bounding box center [498, 339] width 9 height 9
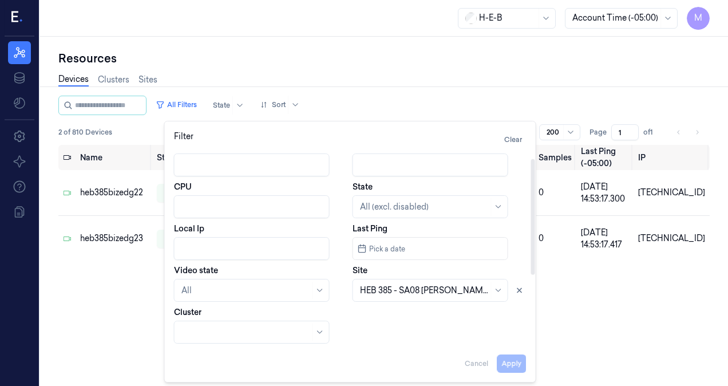
scroll to position [110, 0]
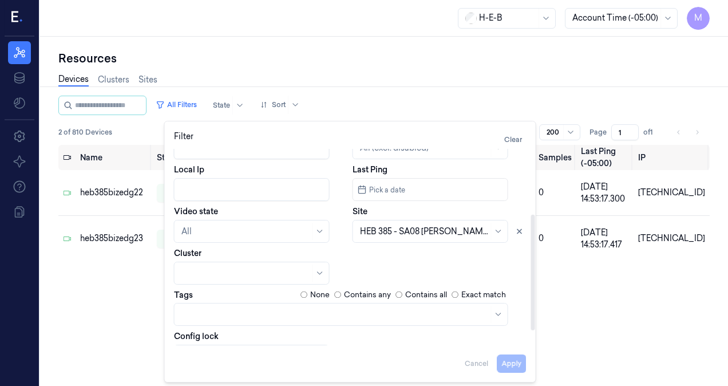
drag, startPoint x: 533, startPoint y: 259, endPoint x: 540, endPoint y: 323, distance: 63.9
click at [535, 323] on div at bounding box center [533, 273] width 4 height 116
click at [518, 233] on icon at bounding box center [519, 231] width 8 height 8
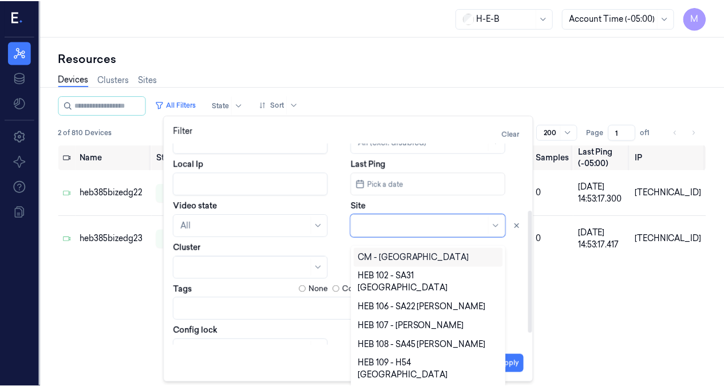
scroll to position [6, 0]
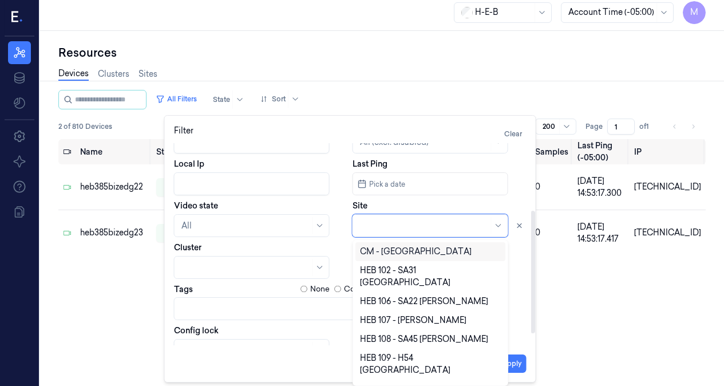
click at [457, 231] on div at bounding box center [424, 225] width 129 height 16
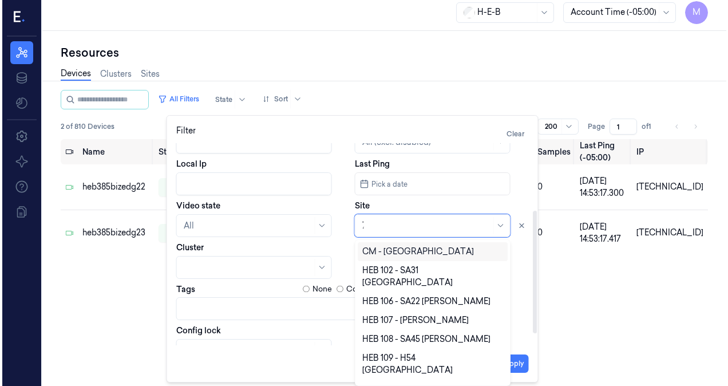
scroll to position [0, 0]
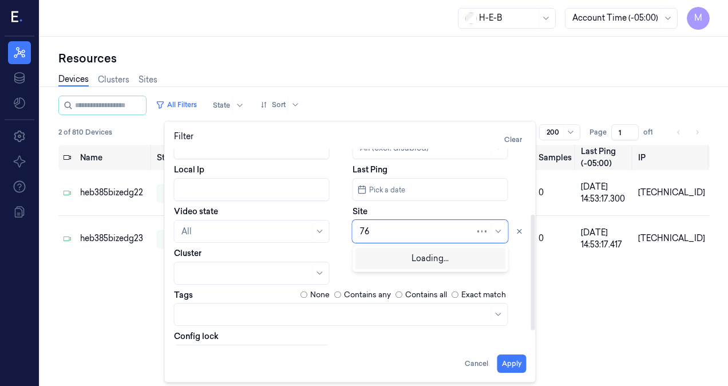
type input "767"
click at [445, 256] on div "HEB 767 - Magnolia 02" at bounding box center [430, 257] width 141 height 12
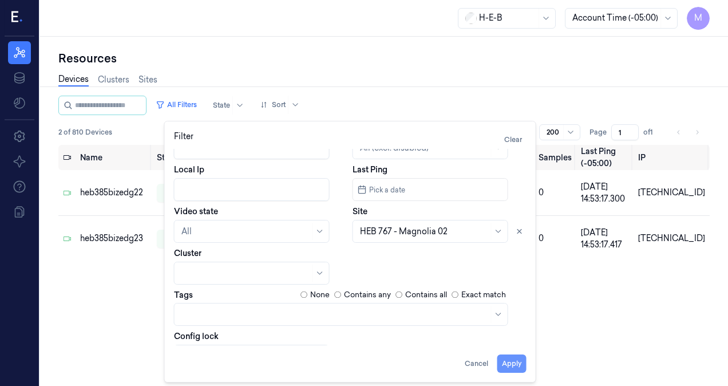
click at [506, 366] on button "Apply" at bounding box center [511, 363] width 29 height 18
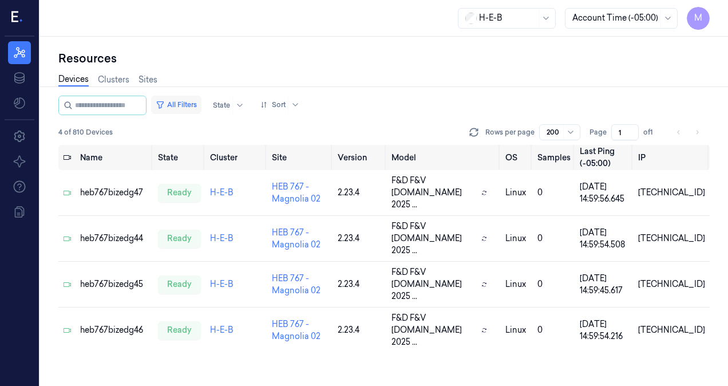
click at [201, 105] on button "All Filters" at bounding box center [176, 105] width 50 height 18
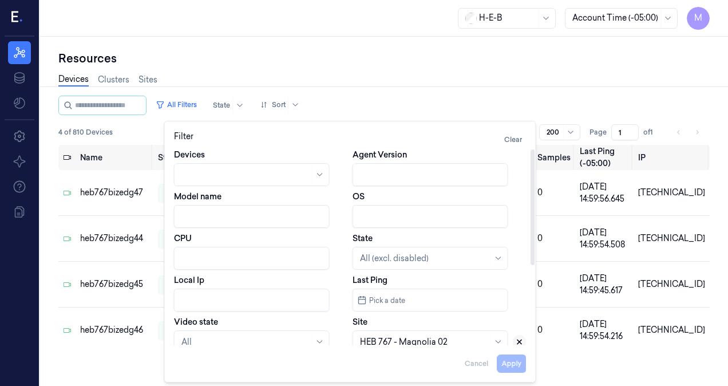
click at [521, 342] on icon at bounding box center [519, 342] width 8 height 8
click at [414, 337] on div at bounding box center [424, 342] width 129 height 12
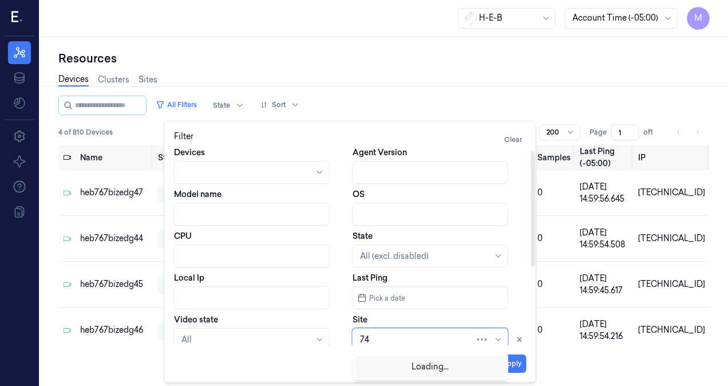
type input "749"
click at [415, 362] on div "HEB 749 - H68 FM 1093" at bounding box center [404, 365] width 88 height 12
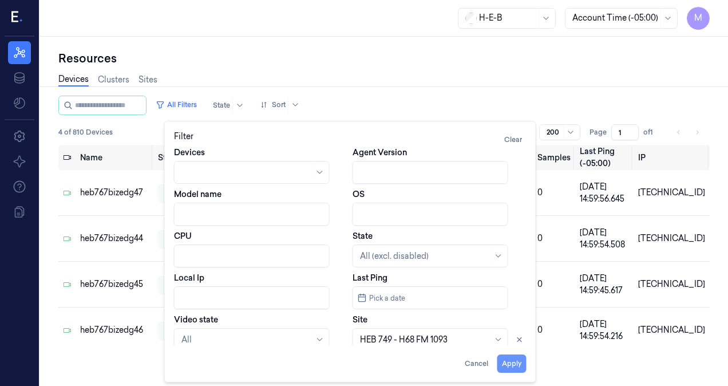
click at [509, 363] on button "Apply" at bounding box center [511, 363] width 29 height 18
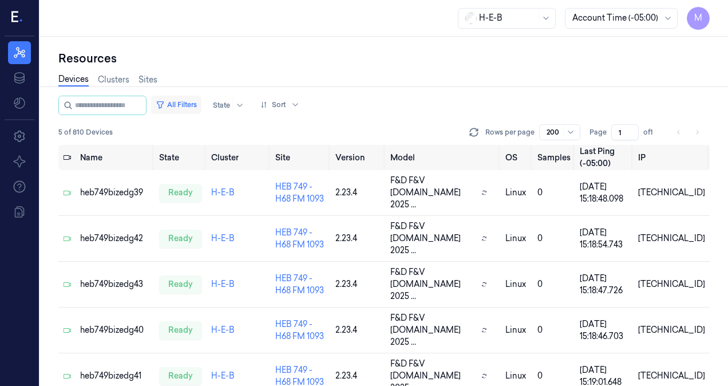
click at [192, 108] on button "All Filters" at bounding box center [176, 105] width 50 height 18
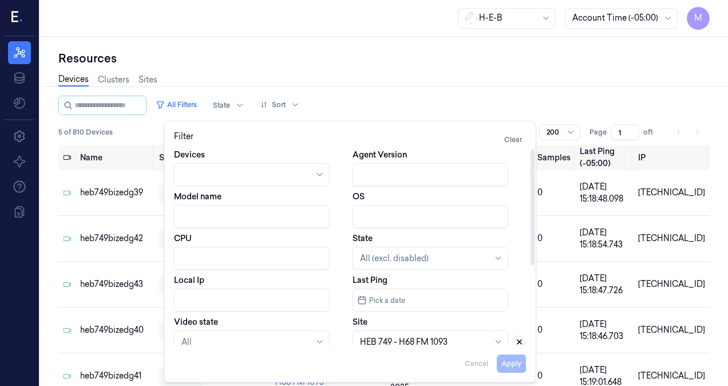
click at [522, 342] on icon at bounding box center [519, 342] width 8 height 8
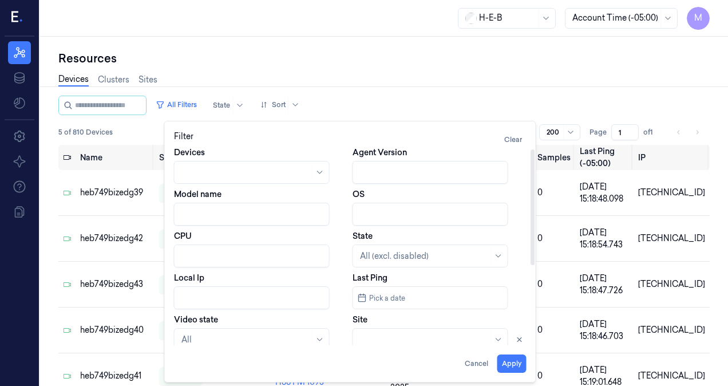
click at [452, 343] on div at bounding box center [424, 340] width 129 height 12
type input "595"
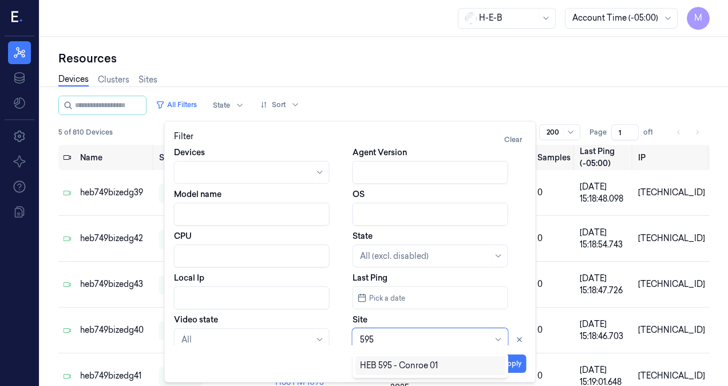
click at [440, 367] on div "HEB 595 - Conroe 01" at bounding box center [430, 365] width 141 height 12
click at [513, 367] on button "Apply" at bounding box center [511, 363] width 29 height 18
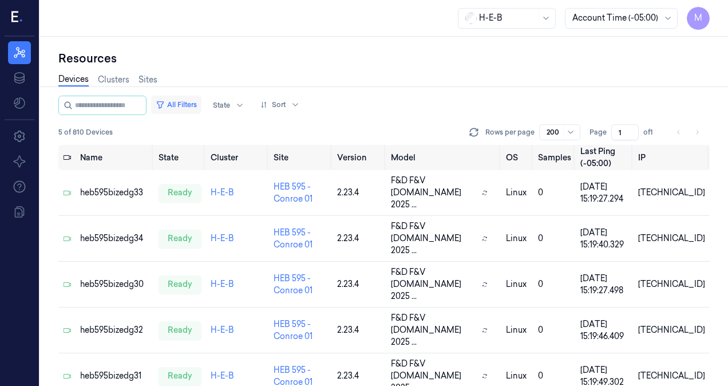
click at [192, 105] on button "All Filters" at bounding box center [176, 105] width 50 height 18
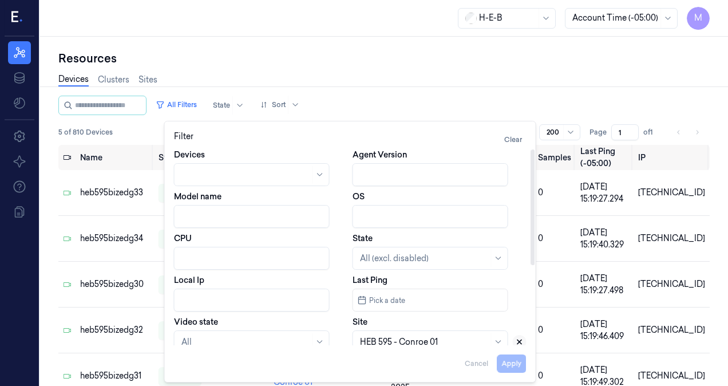
click at [518, 341] on icon at bounding box center [519, 342] width 4 height 4
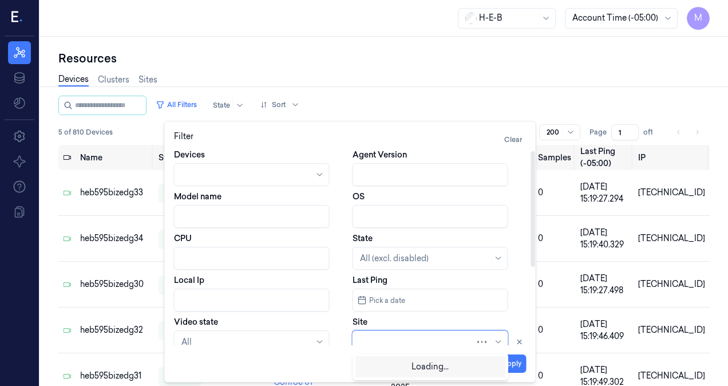
scroll to position [2, 0]
click at [428, 340] on div at bounding box center [417, 340] width 115 height 12
type input "741"
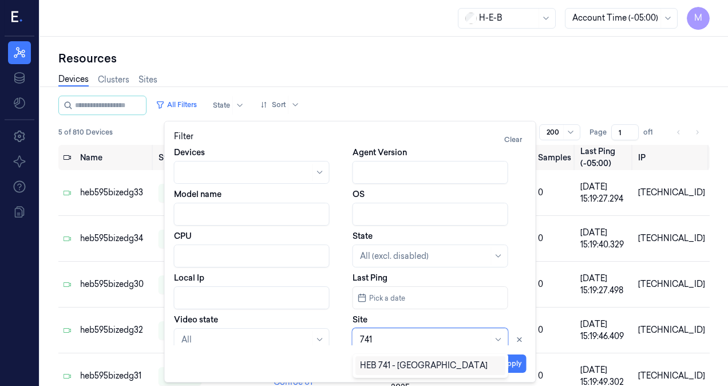
click at [415, 364] on div "HEB 741 - [GEOGRAPHIC_DATA]" at bounding box center [424, 365] width 128 height 12
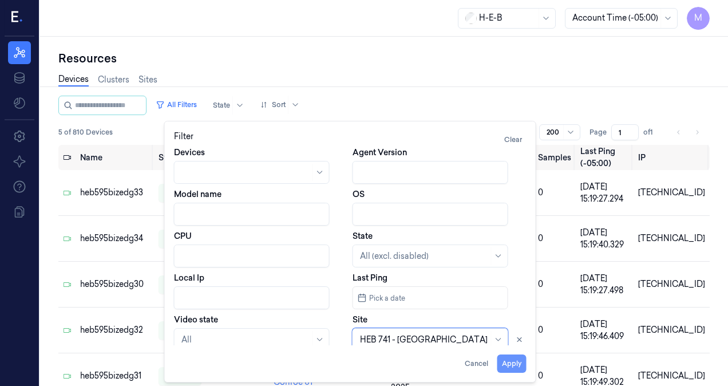
click at [521, 367] on button "Apply" at bounding box center [511, 363] width 29 height 18
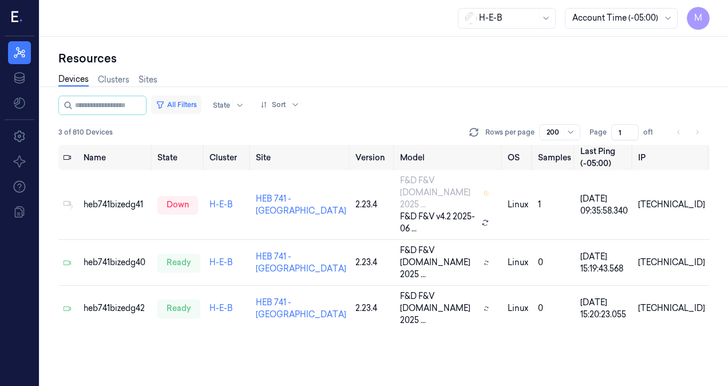
click at [195, 105] on button "All Filters" at bounding box center [176, 105] width 50 height 18
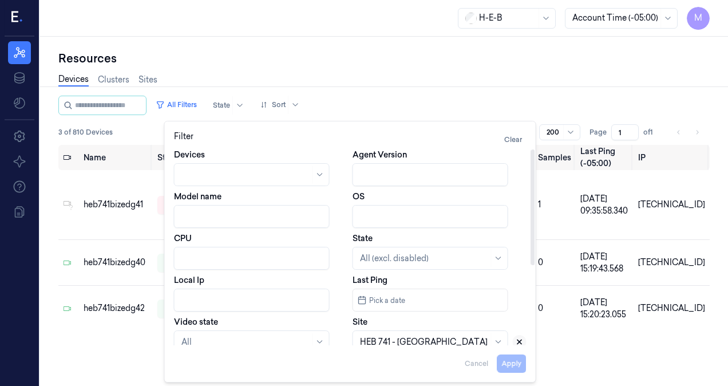
click at [521, 340] on icon at bounding box center [519, 342] width 4 height 4
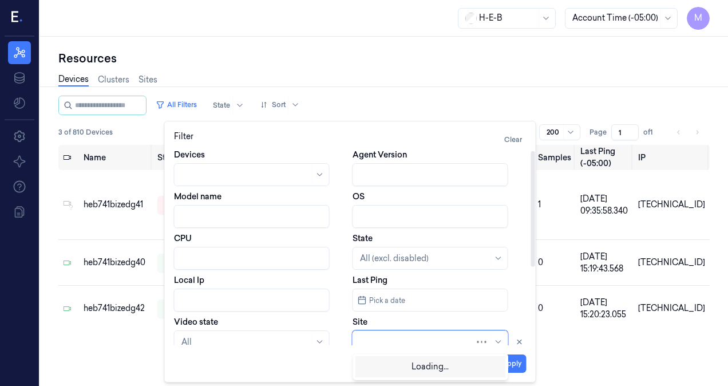
click at [446, 343] on div at bounding box center [417, 342] width 115 height 12
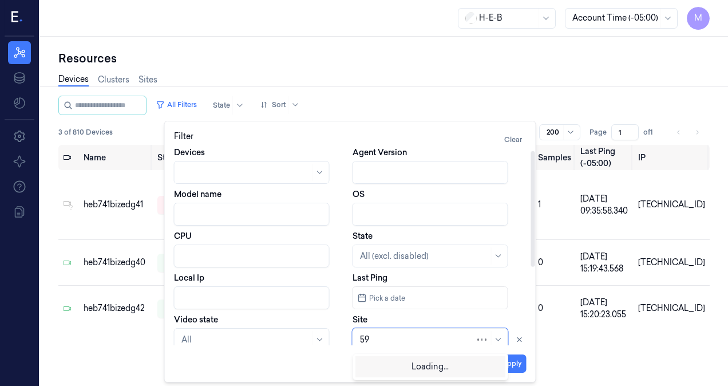
type input "595"
click at [474, 369] on div "HEB 595 - Conroe 01" at bounding box center [430, 365] width 141 height 12
click at [521, 364] on button "Apply" at bounding box center [511, 363] width 29 height 18
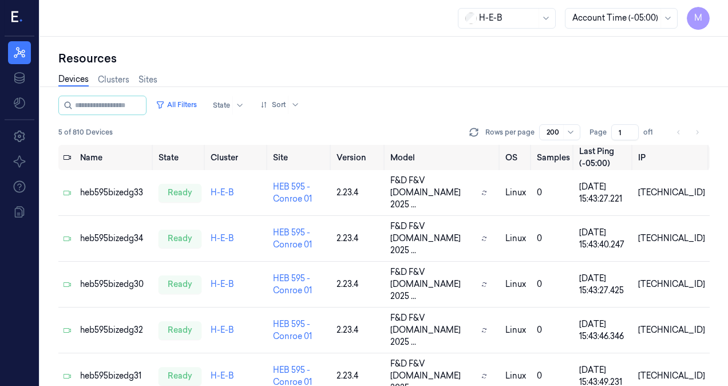
click at [328, 21] on div "H-E-B Account Time (-05:00) M" at bounding box center [384, 18] width 688 height 37
click at [186, 100] on button "All Filters" at bounding box center [176, 105] width 50 height 18
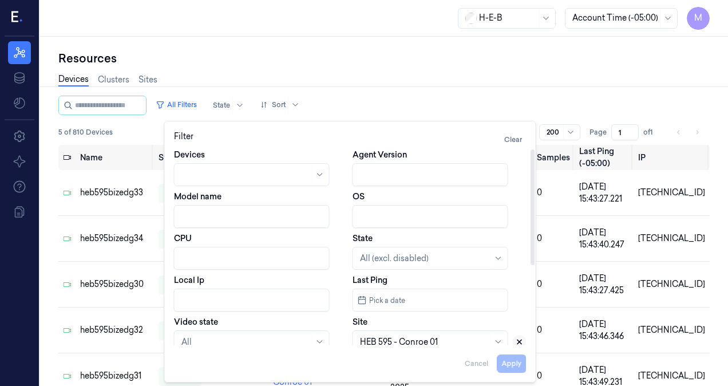
click at [520, 342] on icon at bounding box center [519, 342] width 8 height 8
click at [419, 338] on div at bounding box center [424, 342] width 129 height 12
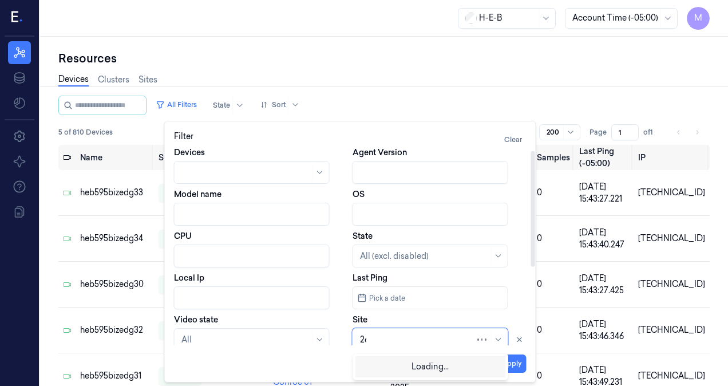
type input "265"
click at [474, 369] on div "HEB 265 - A14 FM 1488" at bounding box center [430, 365] width 141 height 12
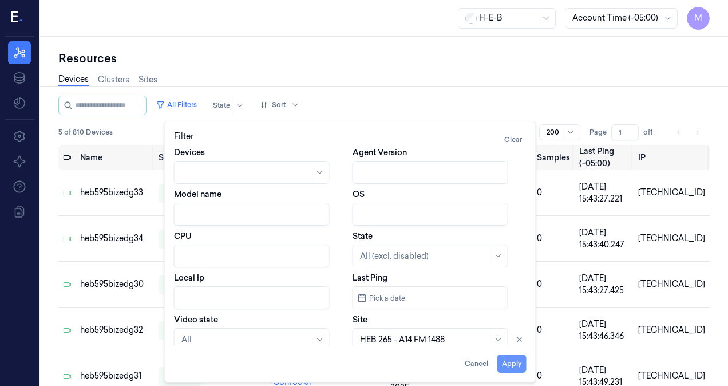
click at [517, 363] on button "Apply" at bounding box center [511, 363] width 29 height 18
